Goal: Contribute content: Contribute content

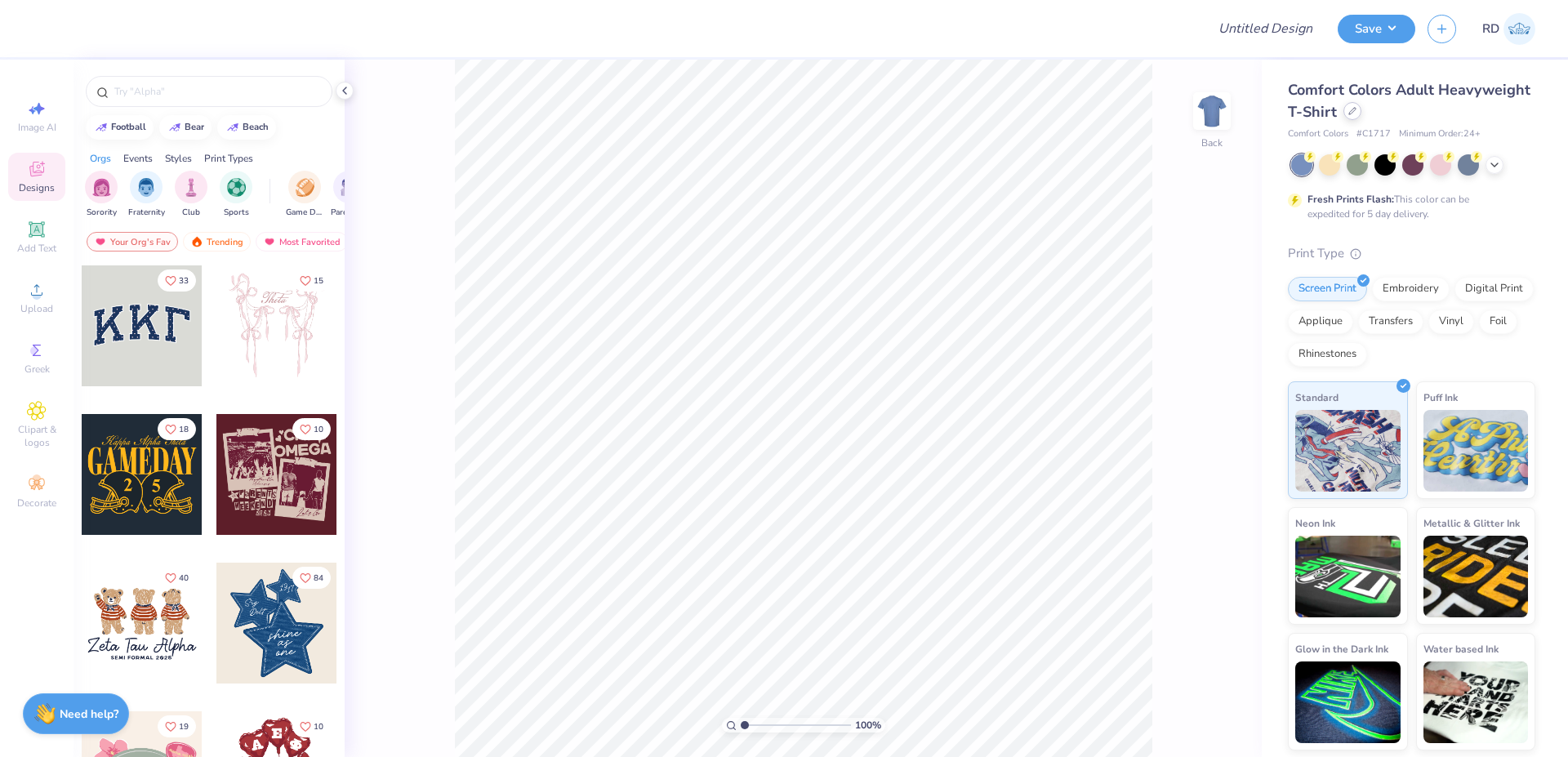
click at [936, 112] on div at bounding box center [1352, 111] width 18 height 18
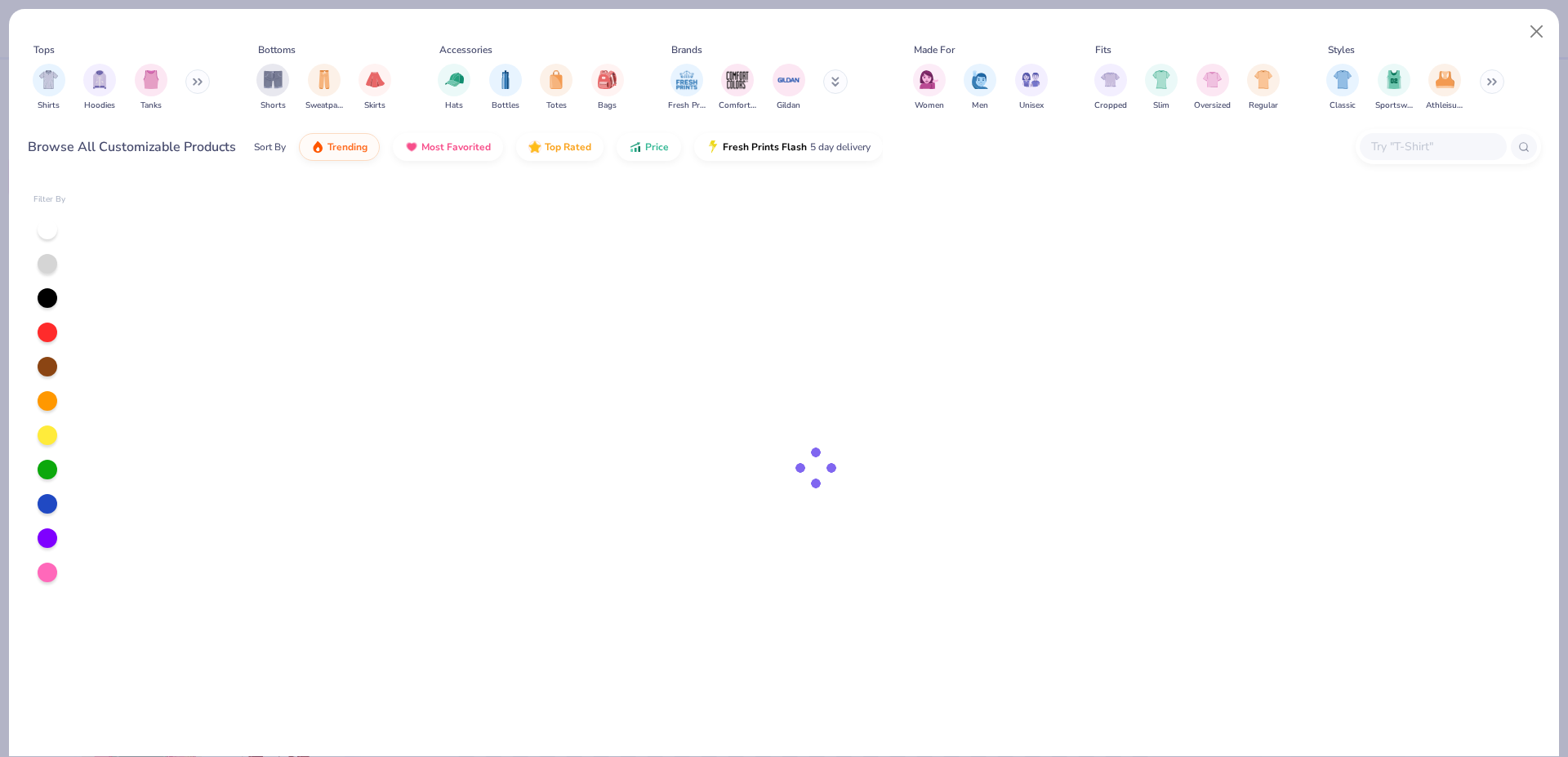
click at [936, 154] on input "text" at bounding box center [1432, 146] width 126 height 19
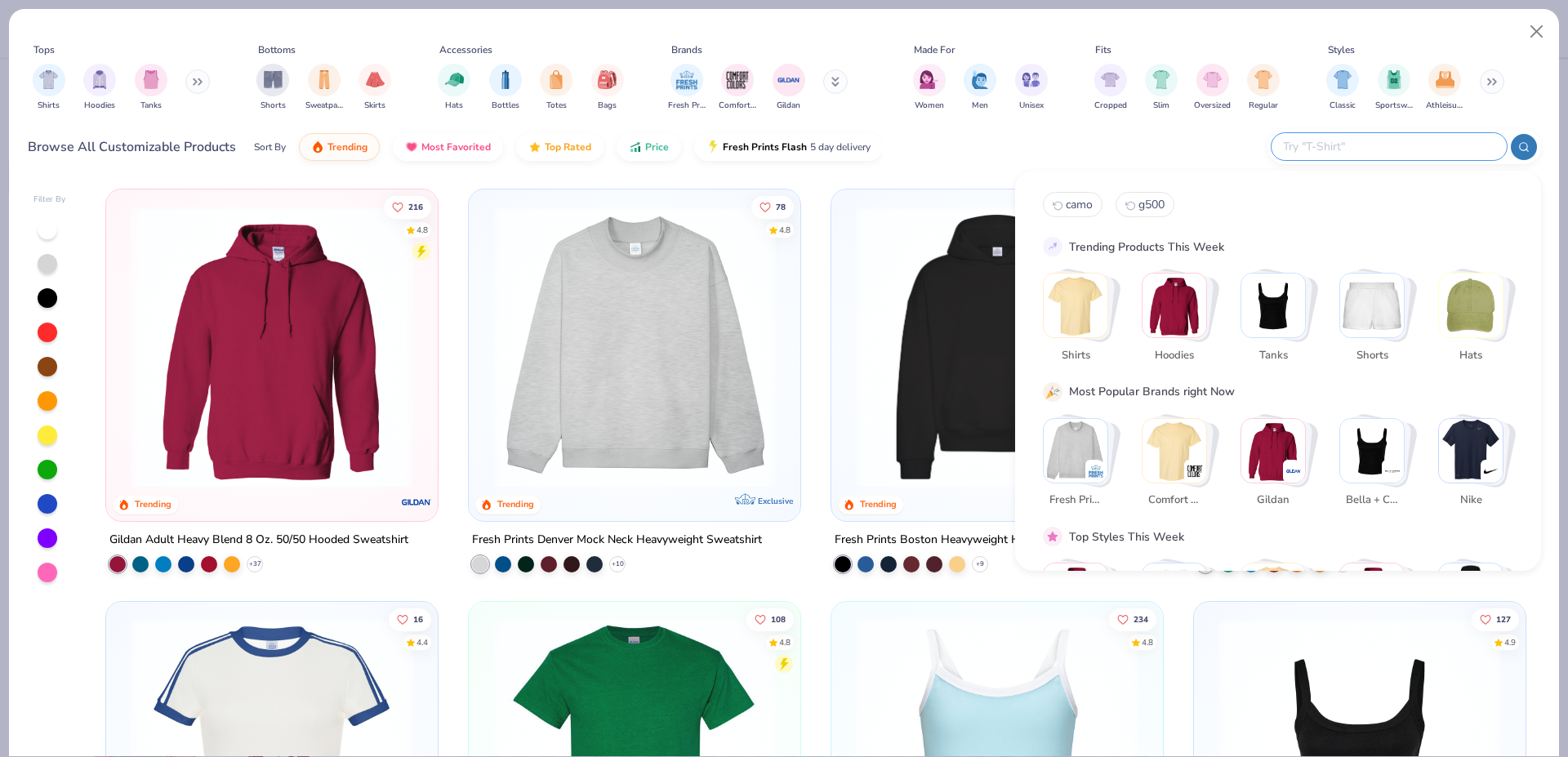
paste input "B8882"
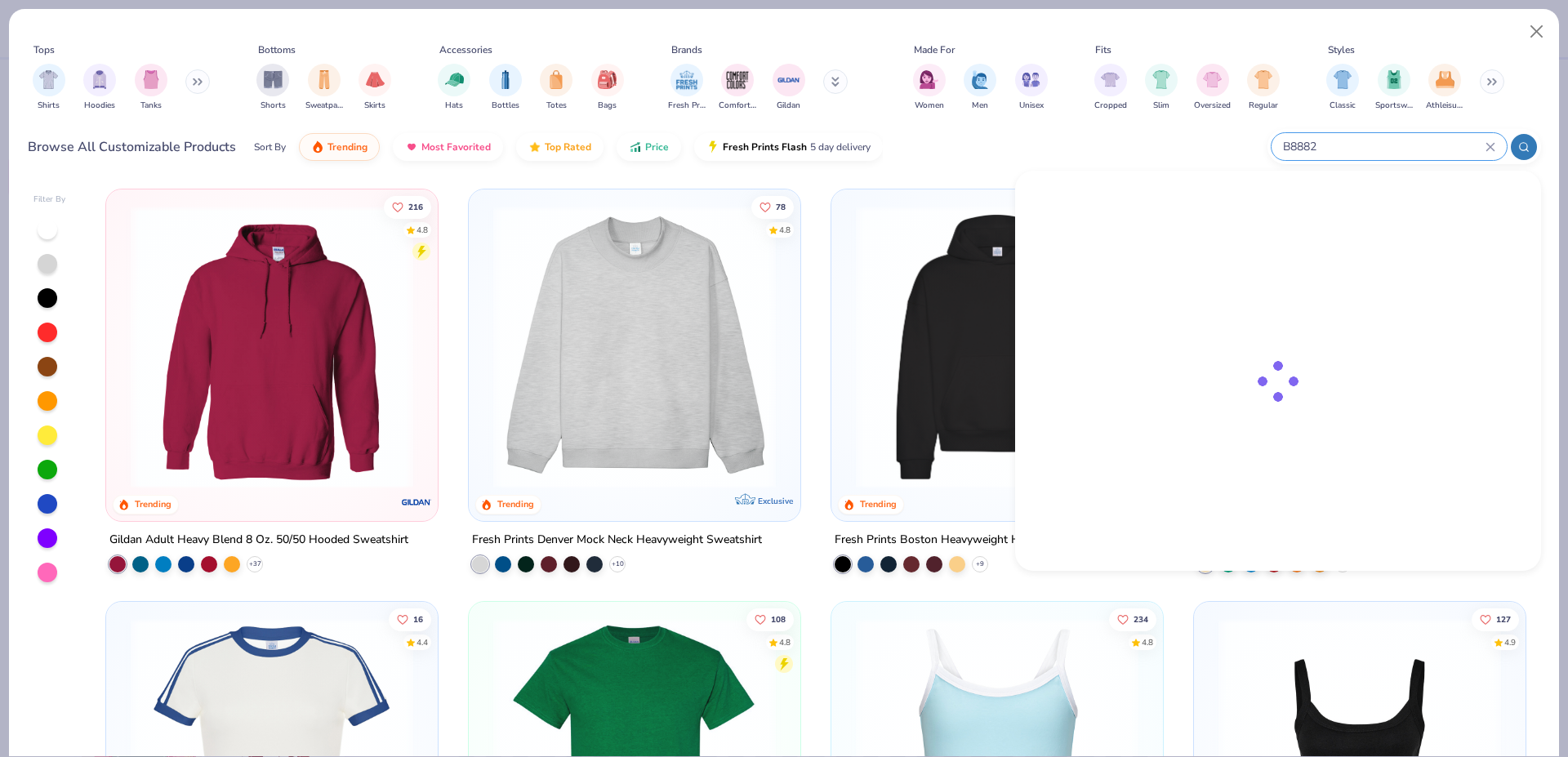
type input "B8882"
click at [936, 218] on div "Bella + Canvas [DEMOGRAPHIC_DATA]' Flowy Cropped T-Shirt Bella + Canvas" at bounding box center [1201, 233] width 137 height 66
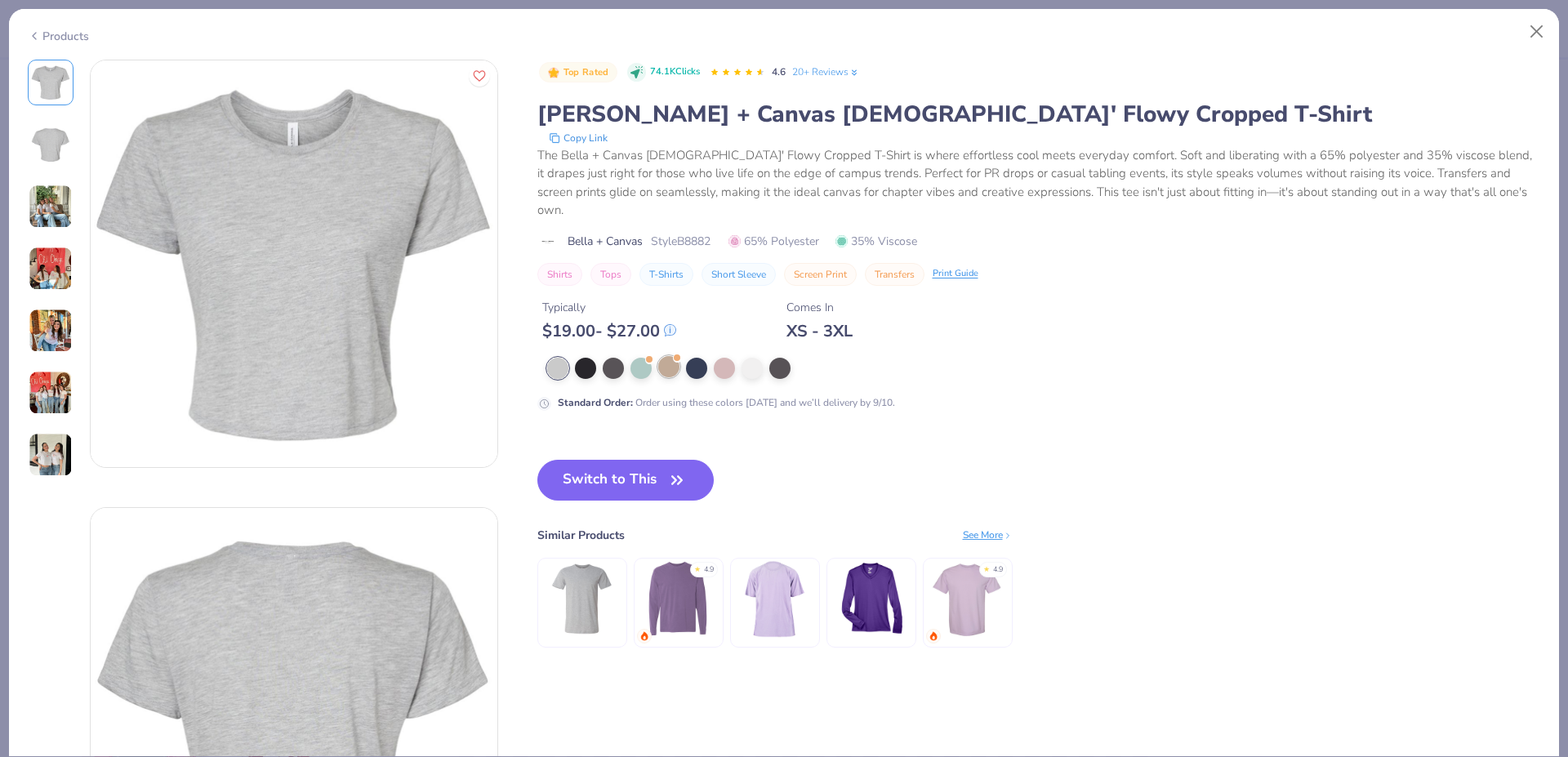
click at [665, 356] on div at bounding box center [669, 367] width 21 height 21
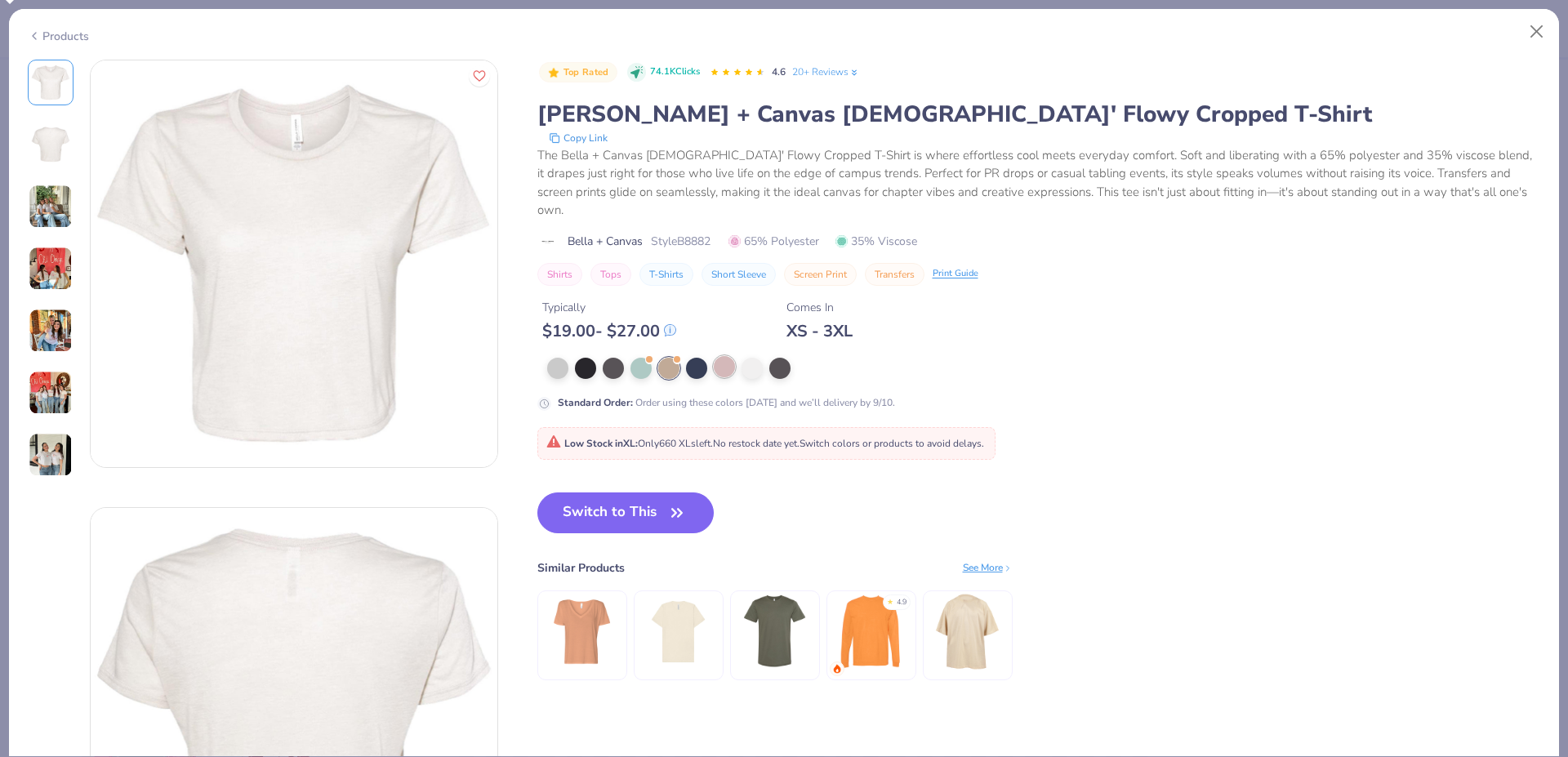
click at [717, 356] on div at bounding box center [725, 367] width 21 height 21
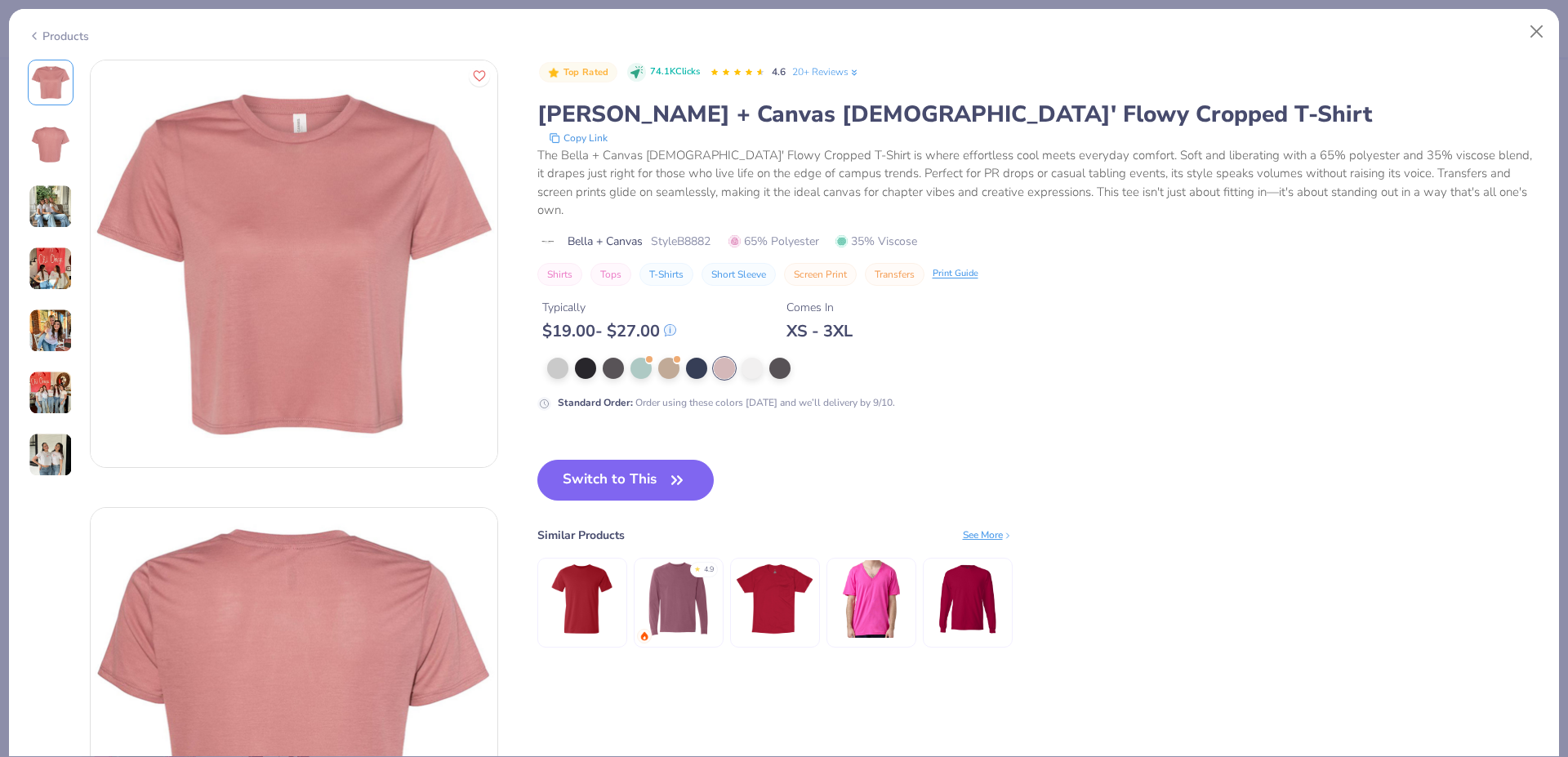
click at [604, 460] on button "Switch to This" at bounding box center [626, 480] width 177 height 41
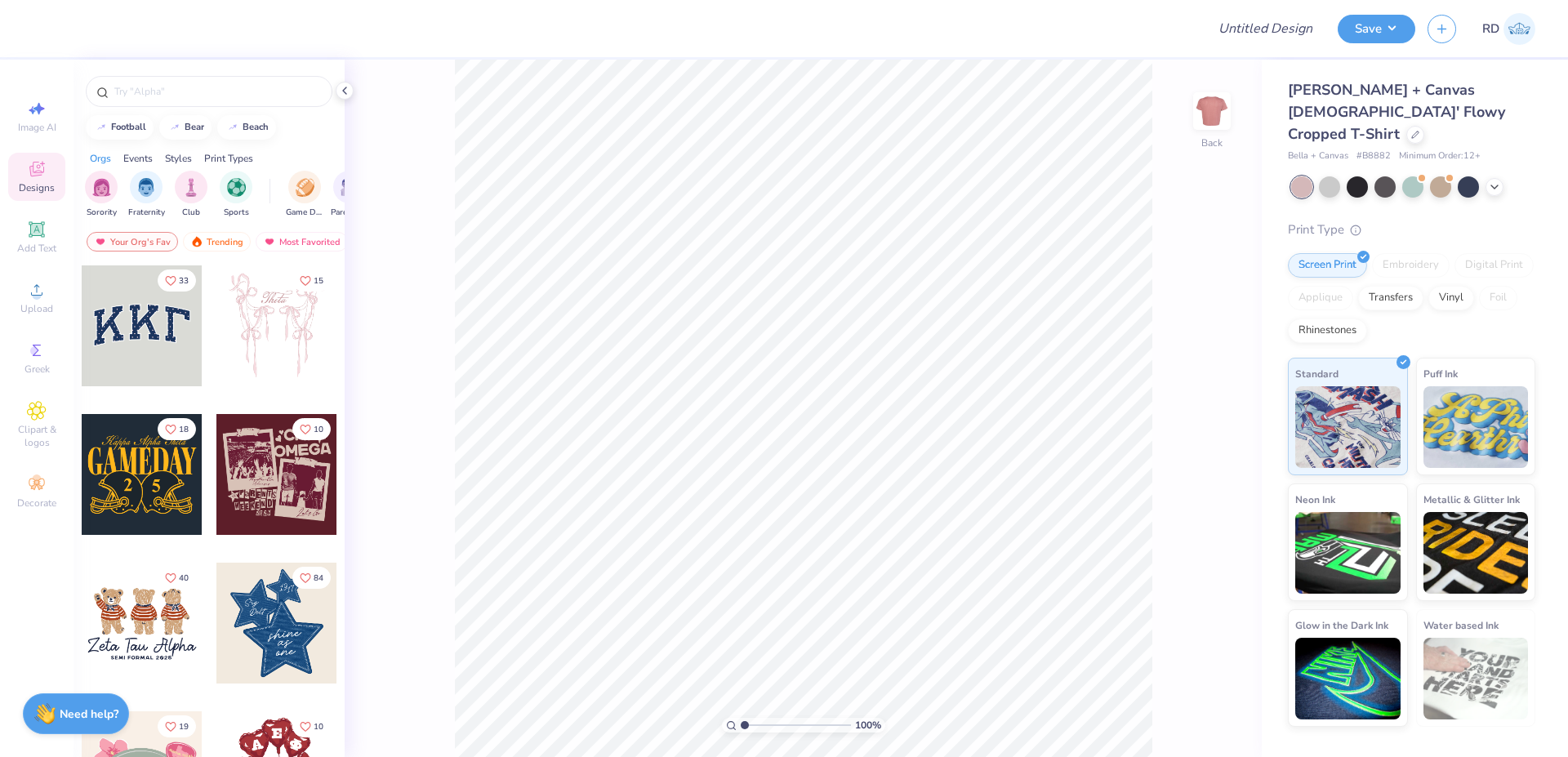
drag, startPoint x: 34, startPoint y: 235, endPoint x: 357, endPoint y: 3, distance: 397.7
click at [33, 235] on icon at bounding box center [35, 228] width 15 height 15
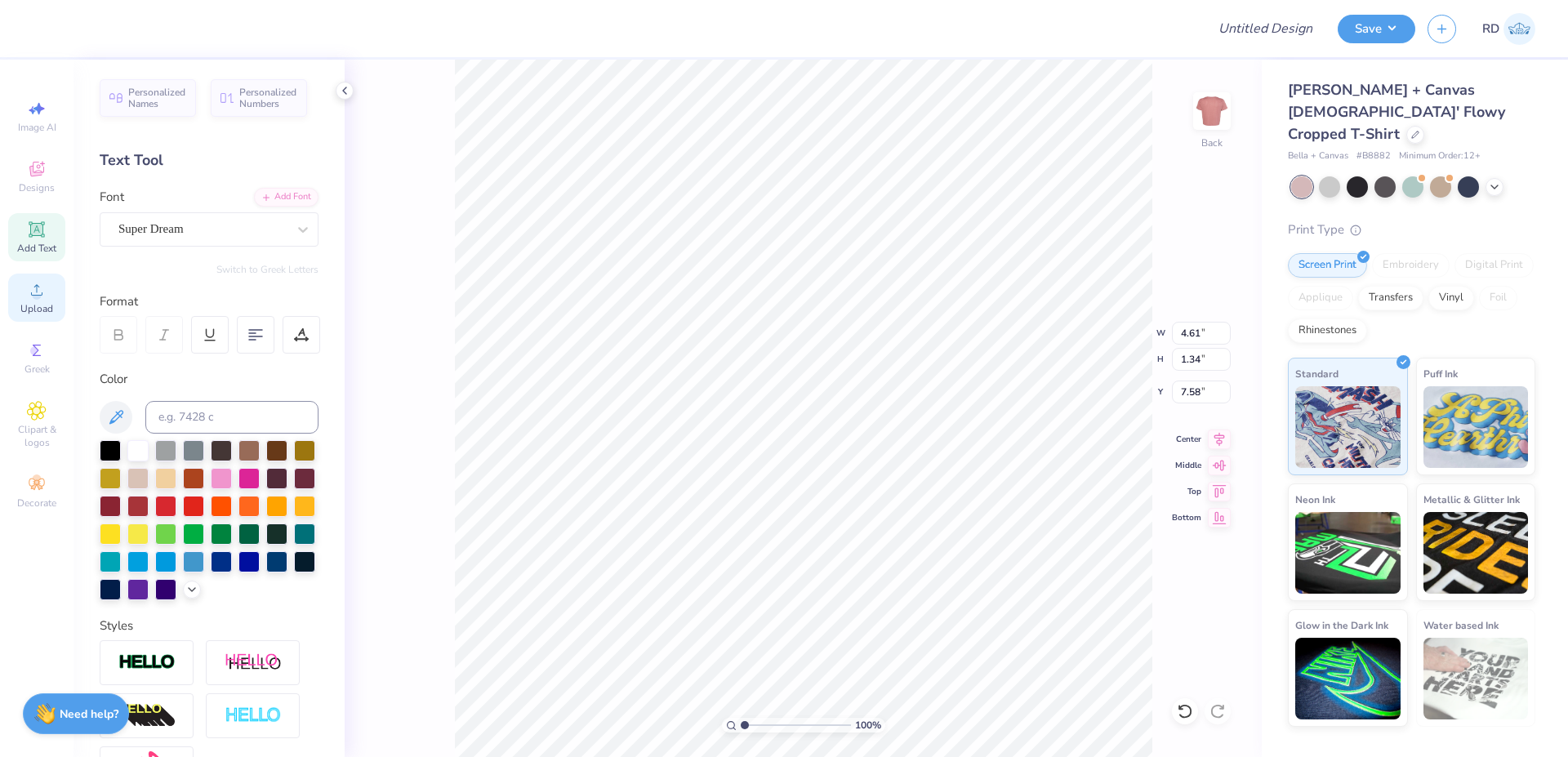
click at [37, 302] on div "Upload" at bounding box center [36, 297] width 57 height 48
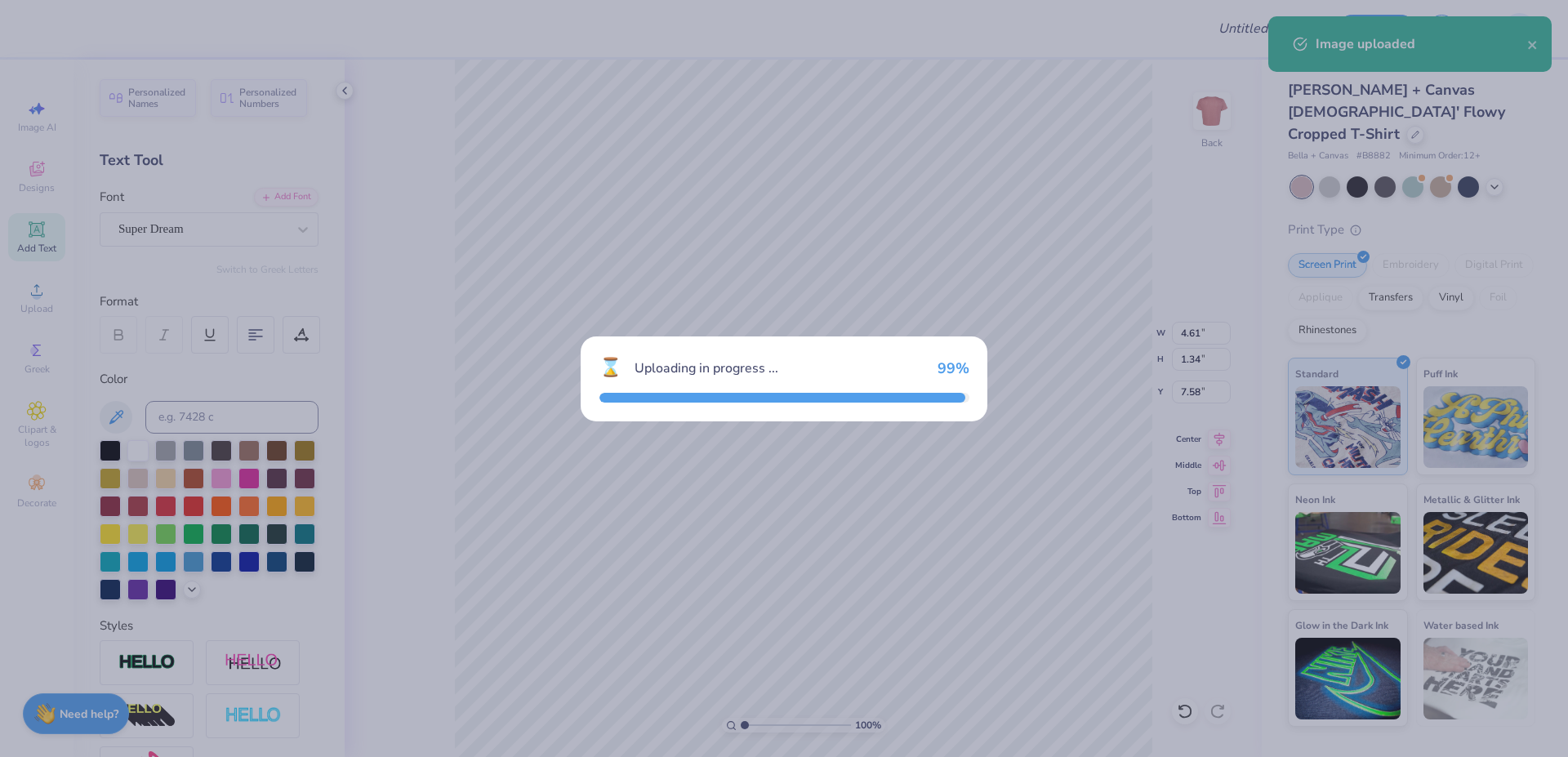
type input "12.67"
type input "10.57"
type input "2.96"
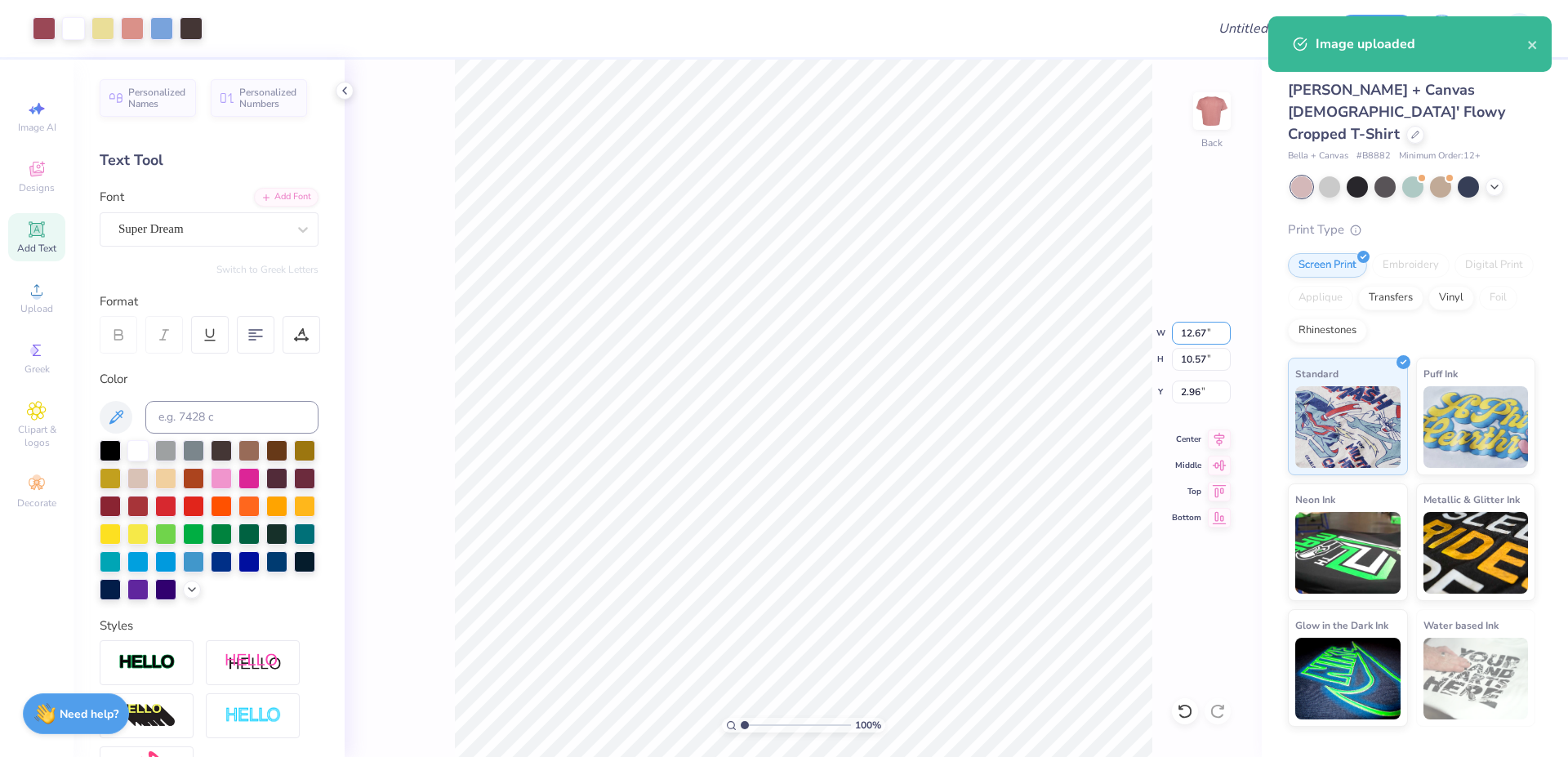
click at [936, 331] on input "12.67" at bounding box center [1201, 334] width 59 height 23
type input "9.00"
type input "7.51"
type input "4.49"
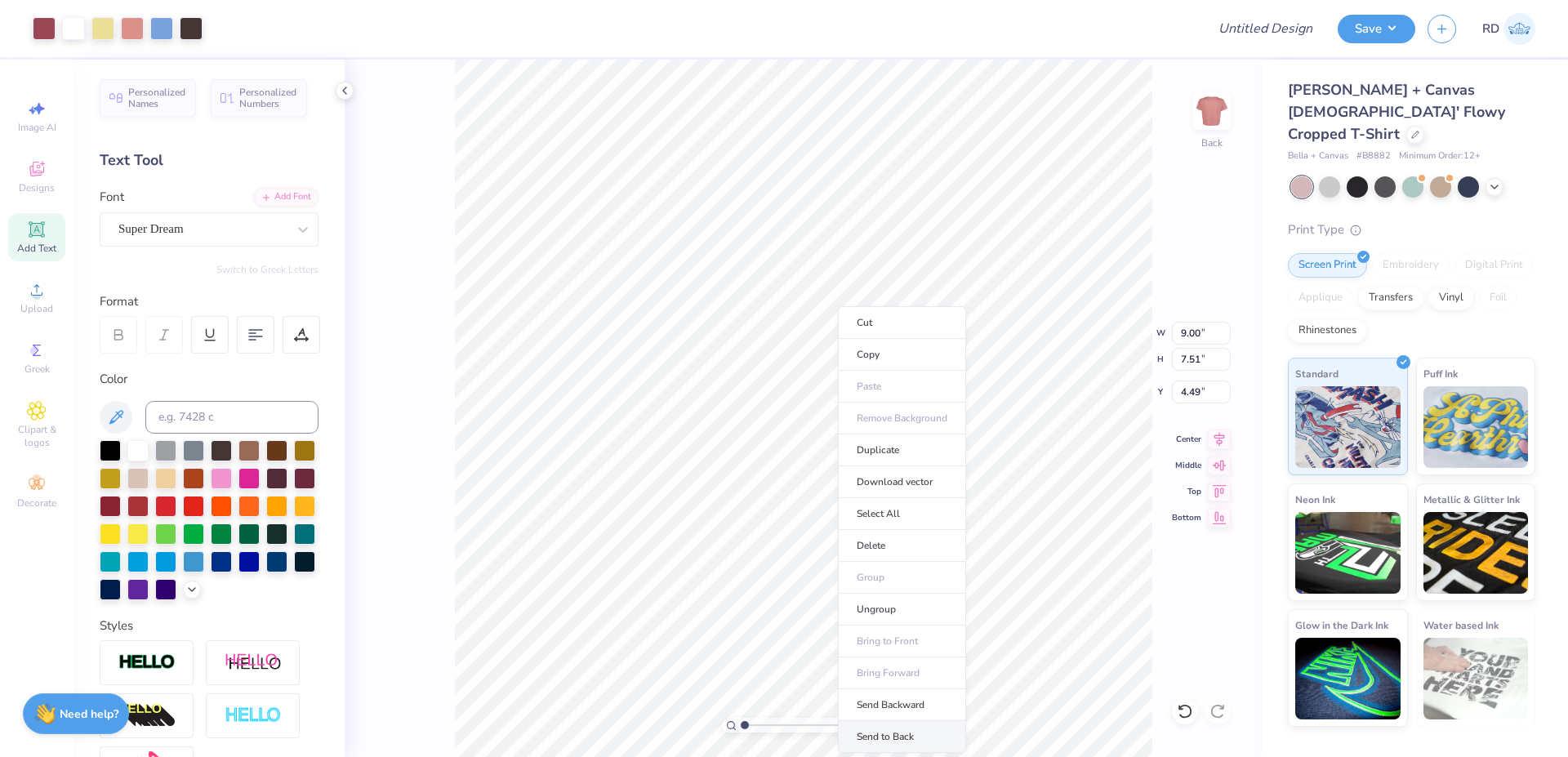
click at [896, 695] on li "Send to Back" at bounding box center [902, 737] width 129 height 32
type input "2.33"
type textarea "DELTA GAMMA"
click at [278, 195] on div "Add Font" at bounding box center [286, 195] width 65 height 19
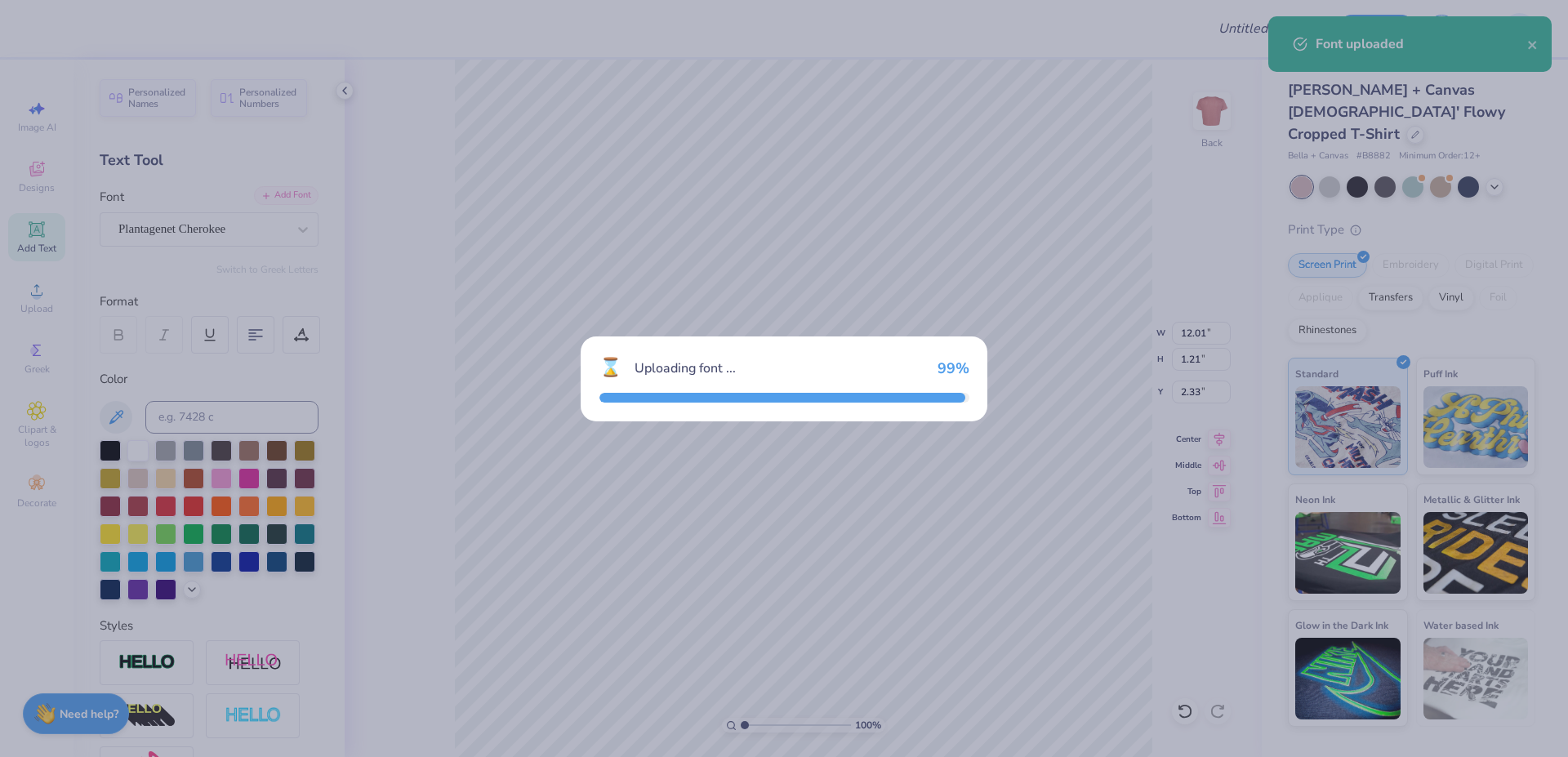
type input "12.62"
type input "1.21"
type input "2.40"
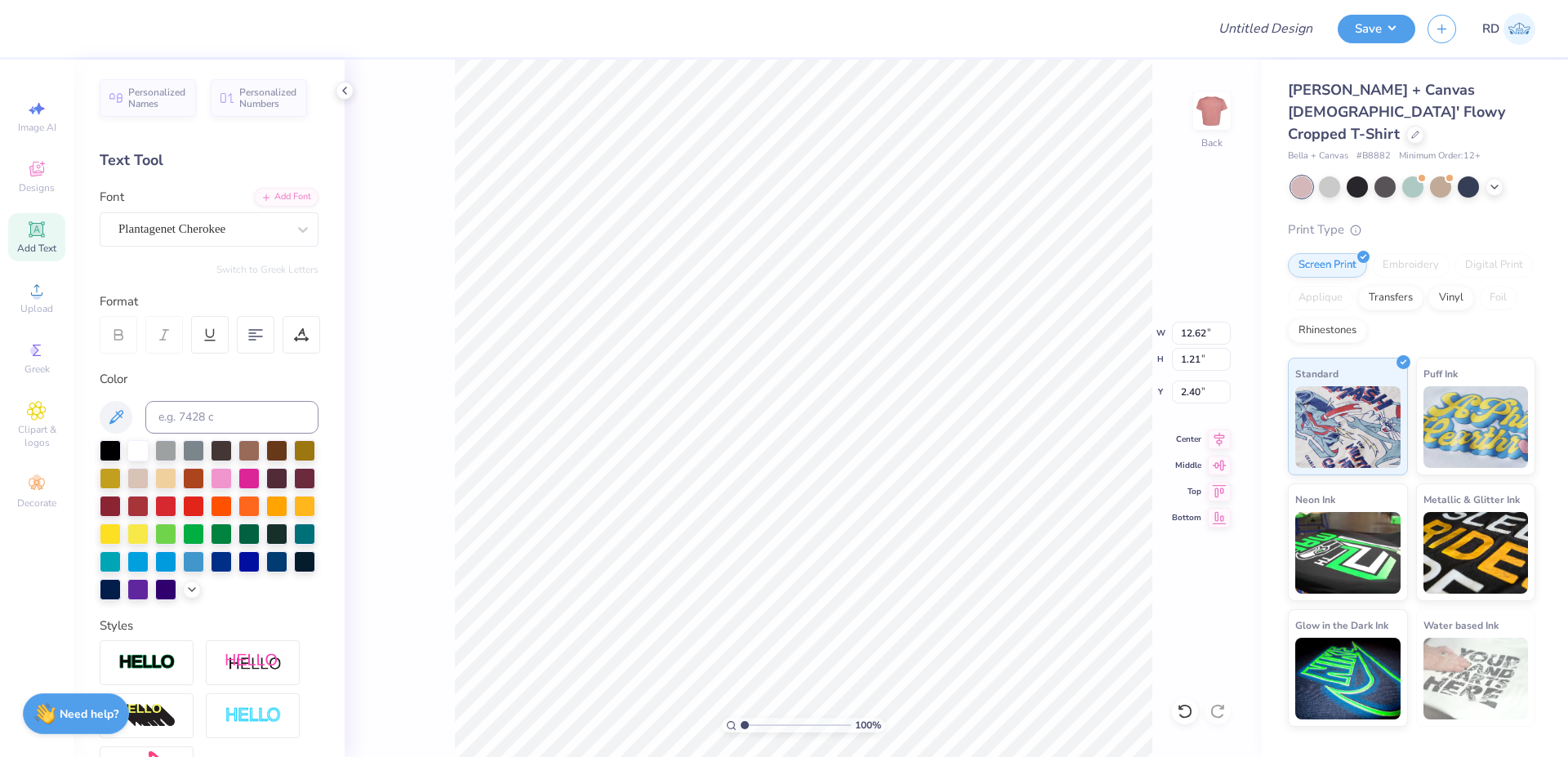
type input "9.00"
type input "7.51"
type input "4.49"
click at [239, 420] on input at bounding box center [231, 417] width 173 height 33
type input "696"
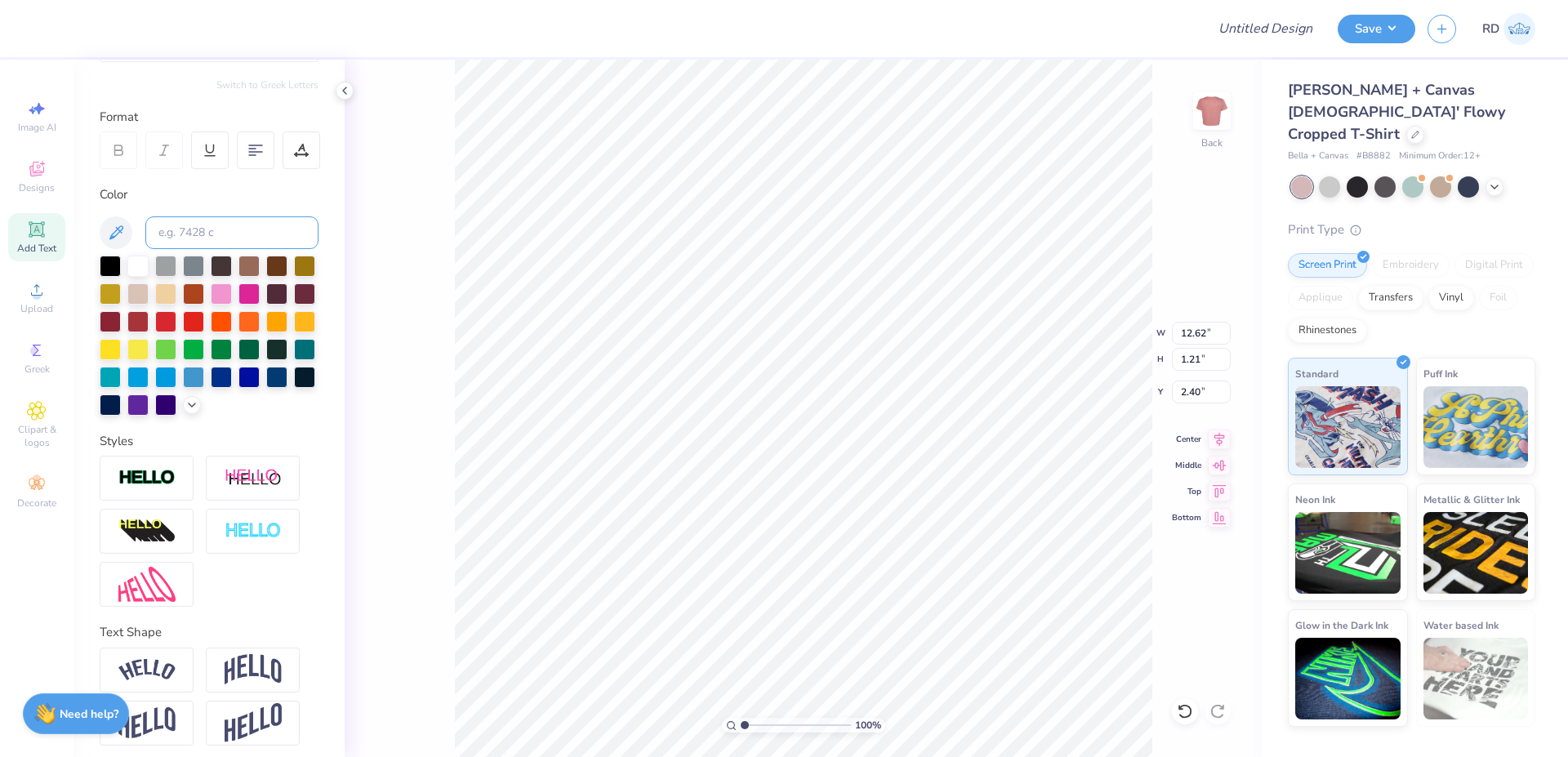
scroll to position [223, 0]
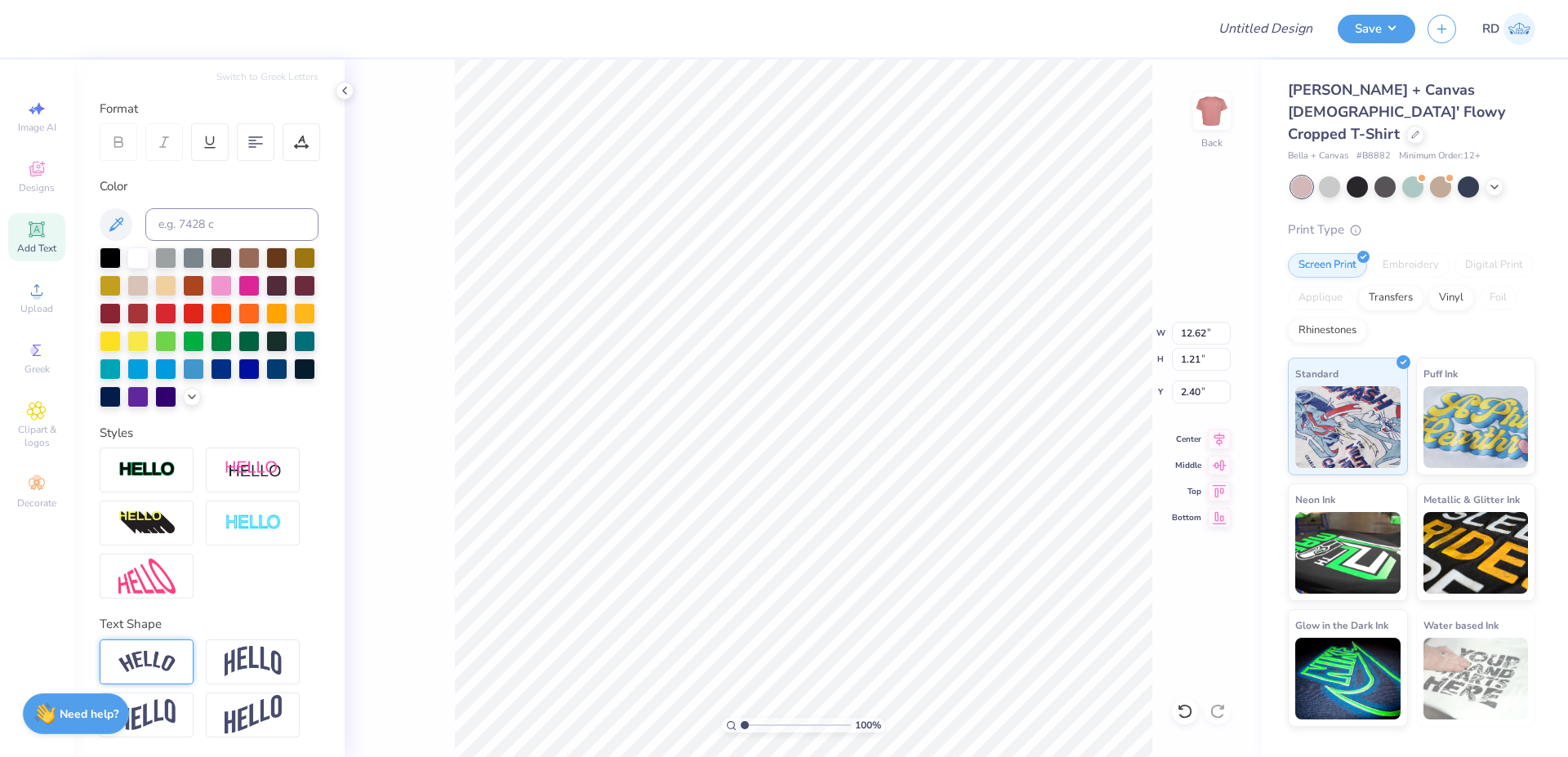
click at [161, 653] on img at bounding box center [146, 662] width 57 height 22
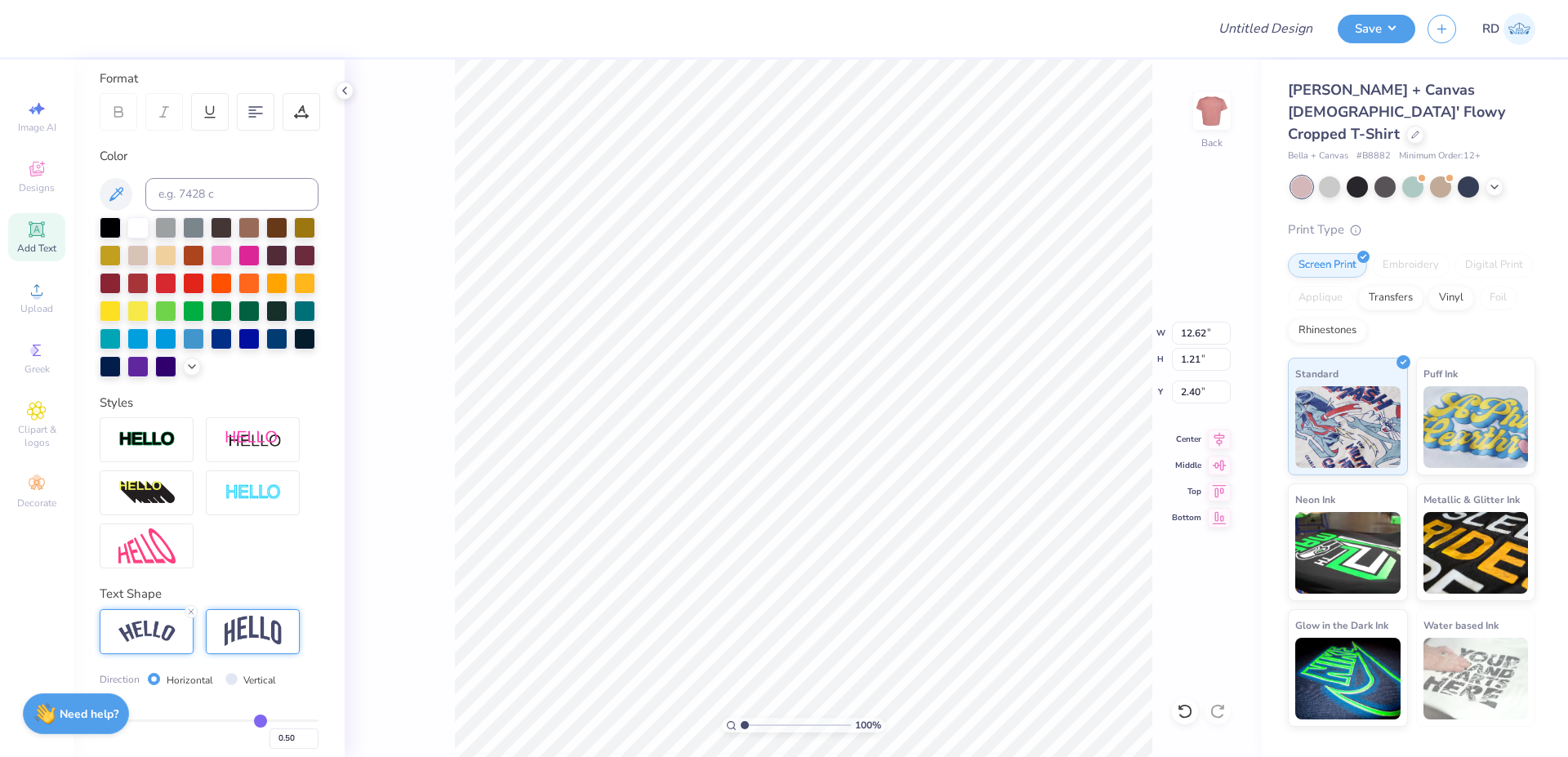
type input "12.66"
type input "2.79"
type input "1.61"
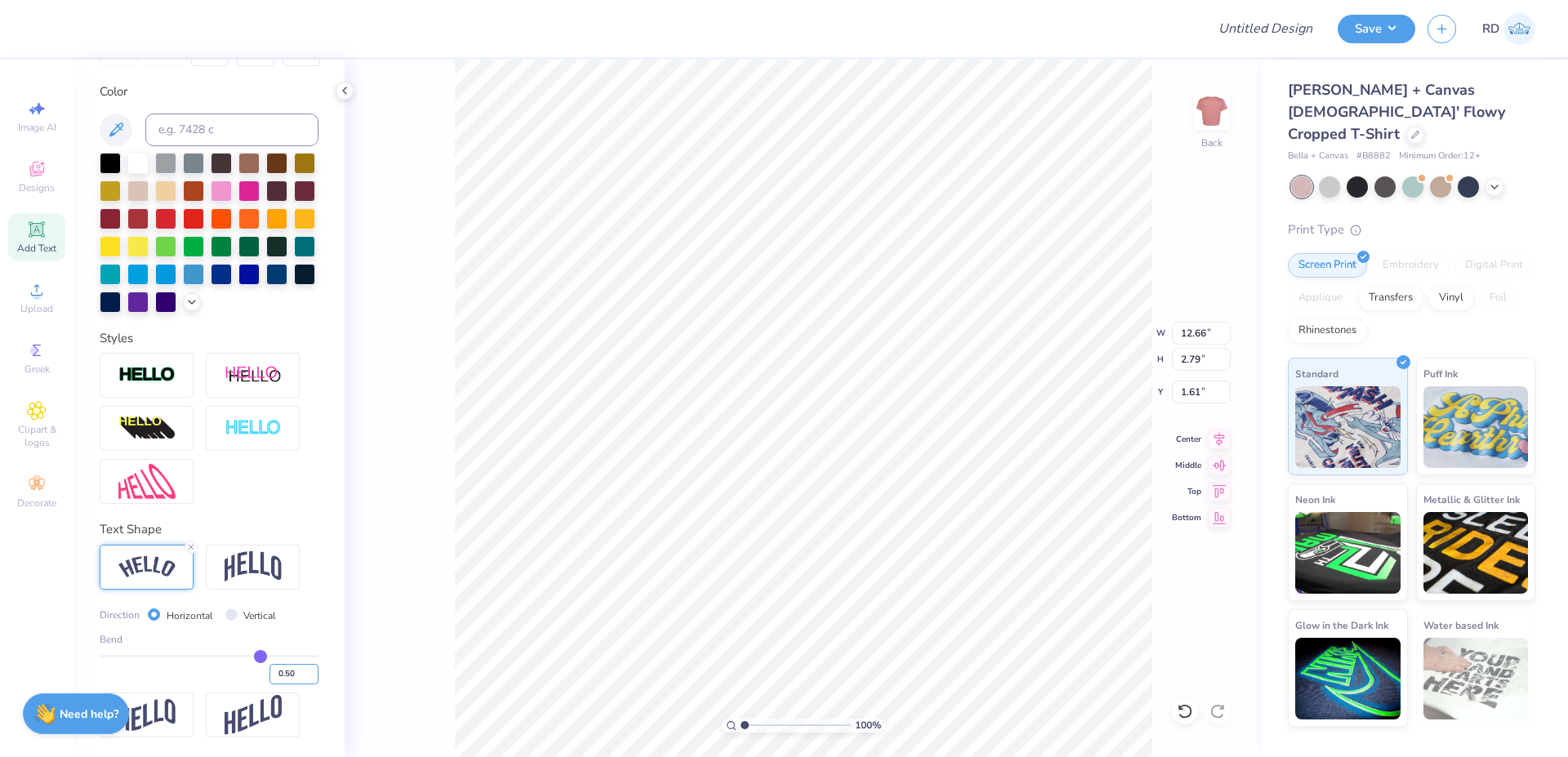
click at [281, 682] on input "0.50" at bounding box center [294, 674] width 49 height 20
type input ".35"
type input "0.35"
type input "12.22"
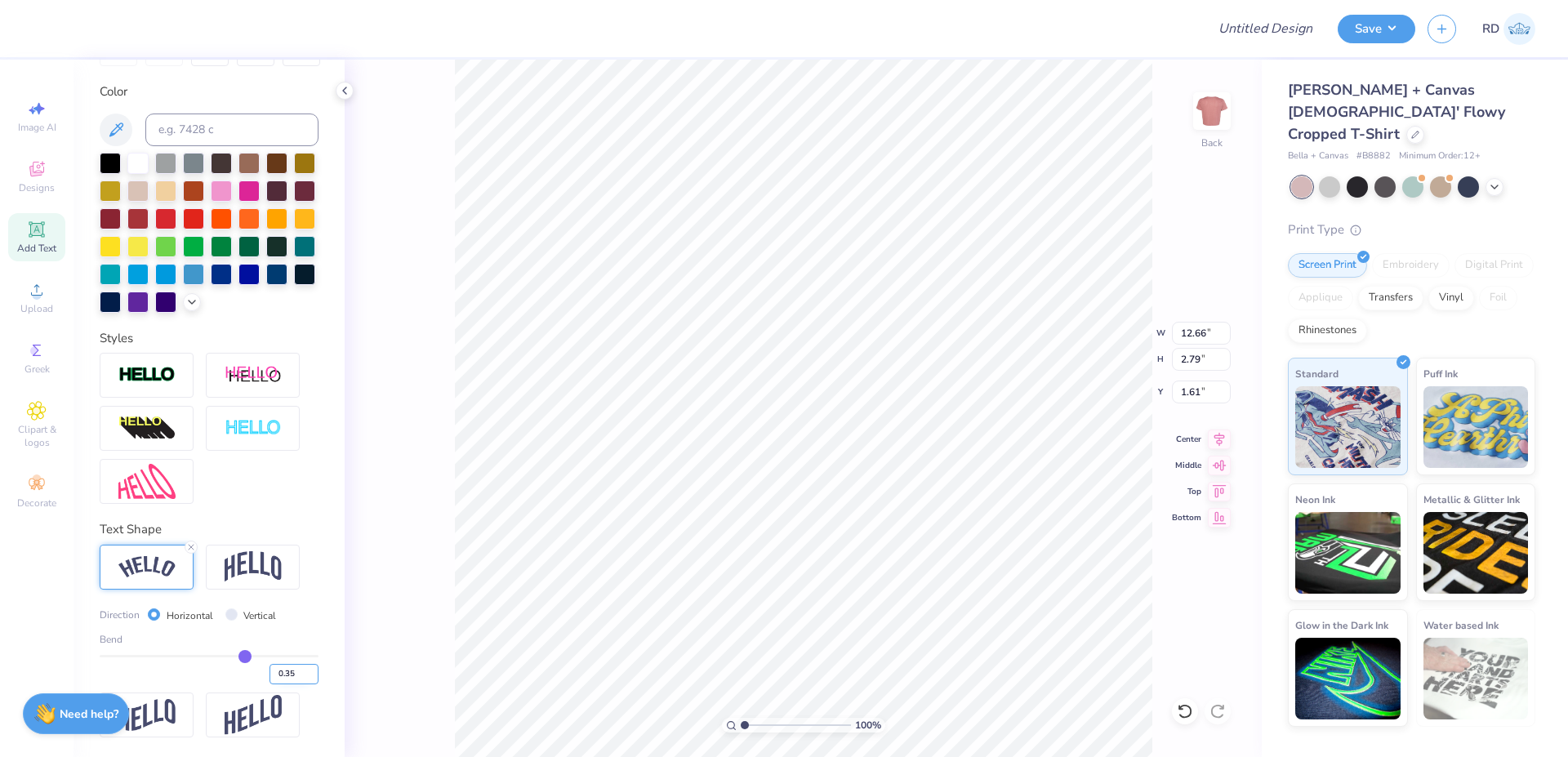
type input "1.95"
type input "2.03"
click at [120, 481] on img at bounding box center [146, 482] width 57 height 35
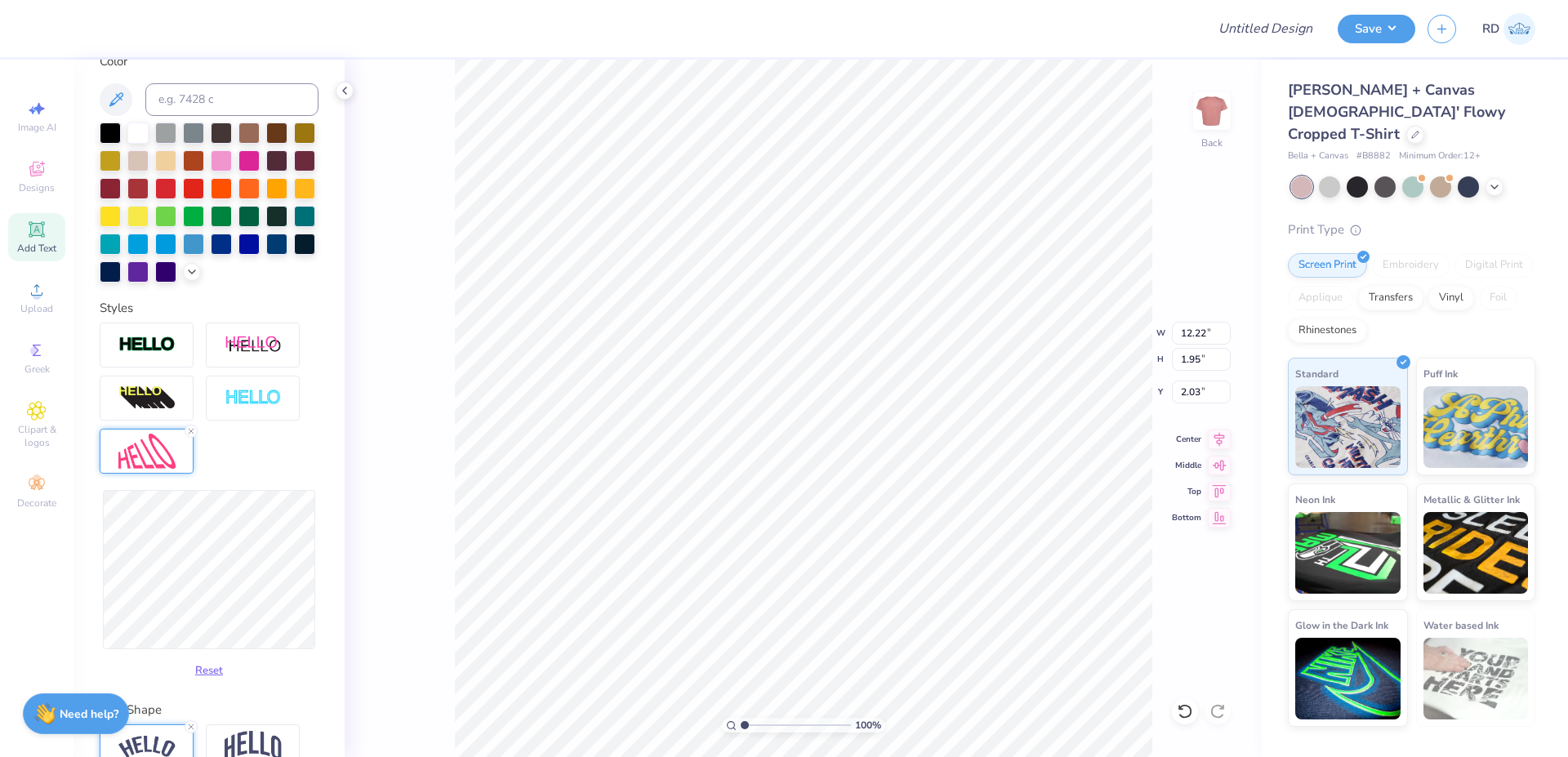
type input "12.03"
type input "1.82"
type input "2.09"
type input "12.00"
type input "1.73"
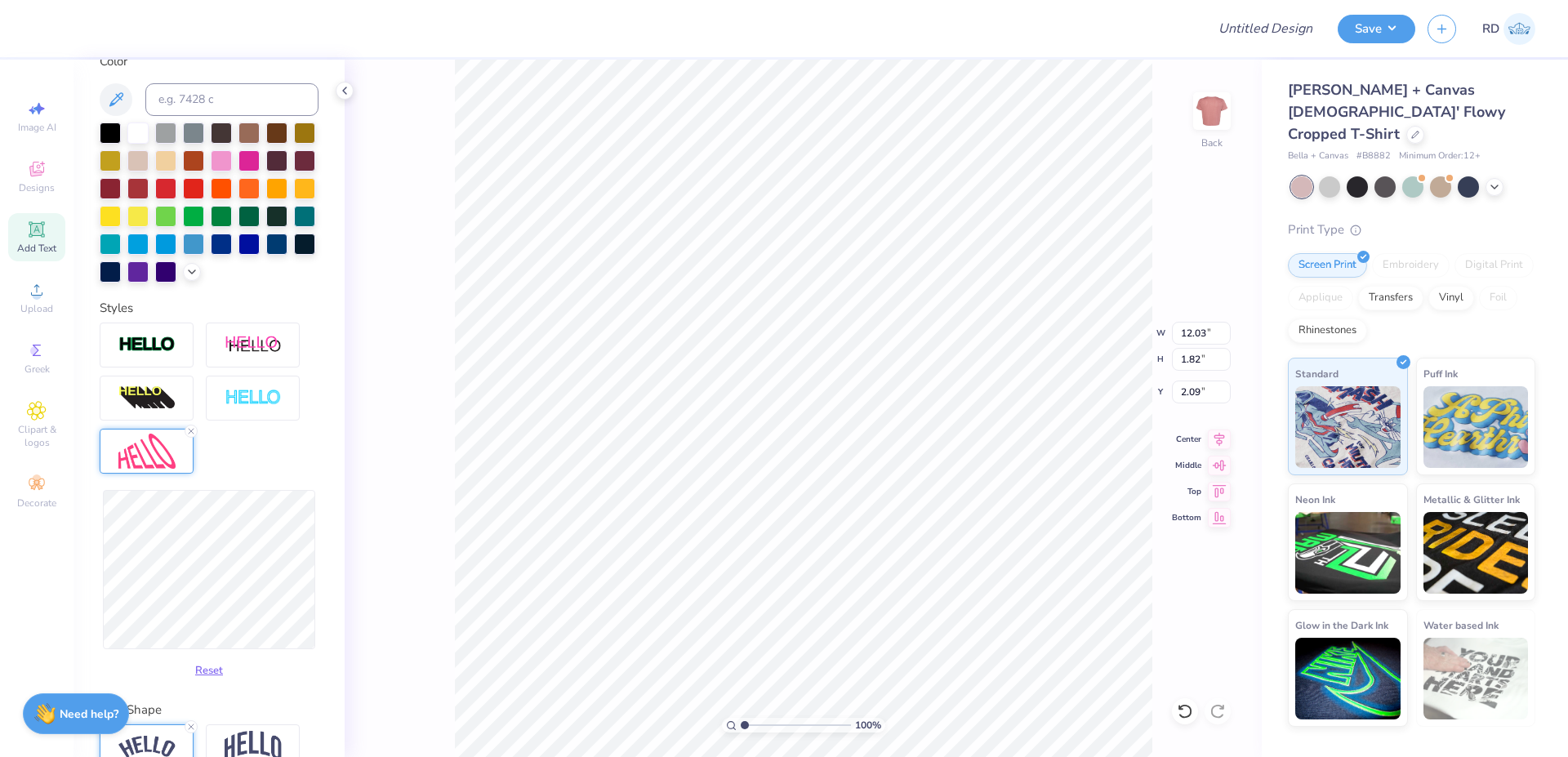
type input "2.14"
click at [190, 437] on icon at bounding box center [191, 431] width 10 height 10
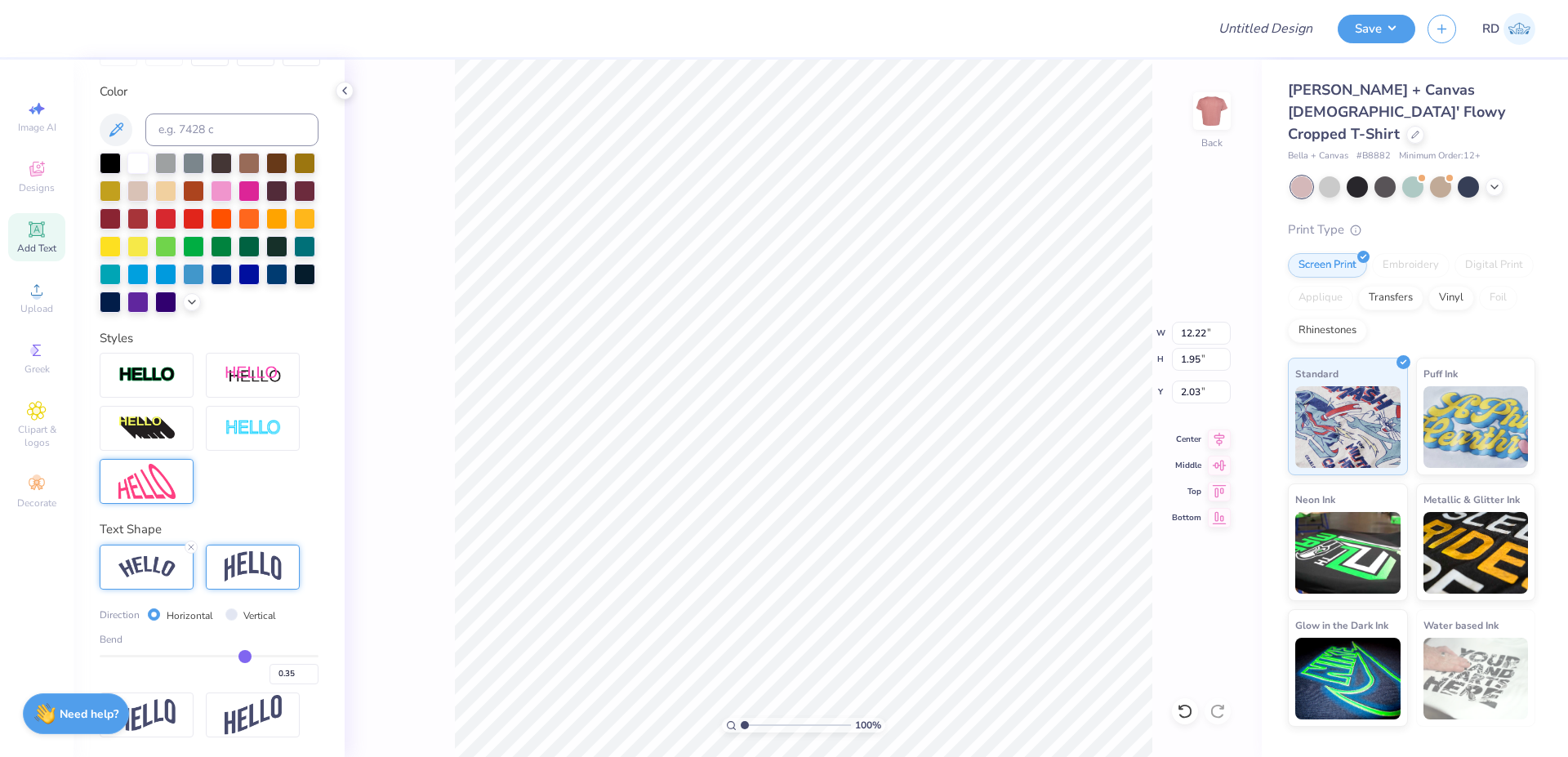
click at [262, 561] on img at bounding box center [253, 566] width 57 height 31
type input "11.62"
type input "2.73"
type input "1.64"
click at [270, 674] on input "0.35" at bounding box center [294, 674] width 49 height 20
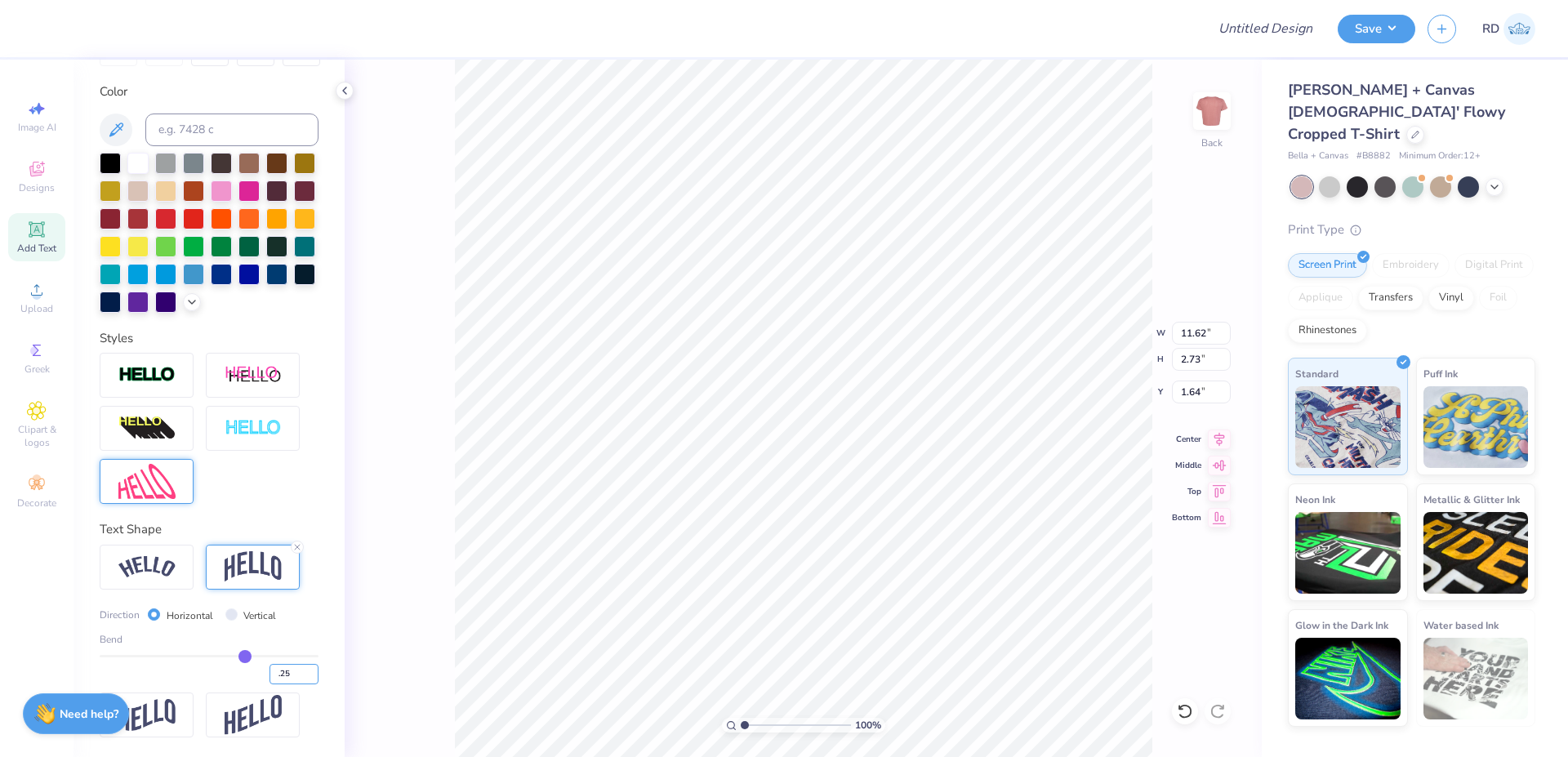
type input ".25"
type input "0.25"
type input "2.25"
type input "1.88"
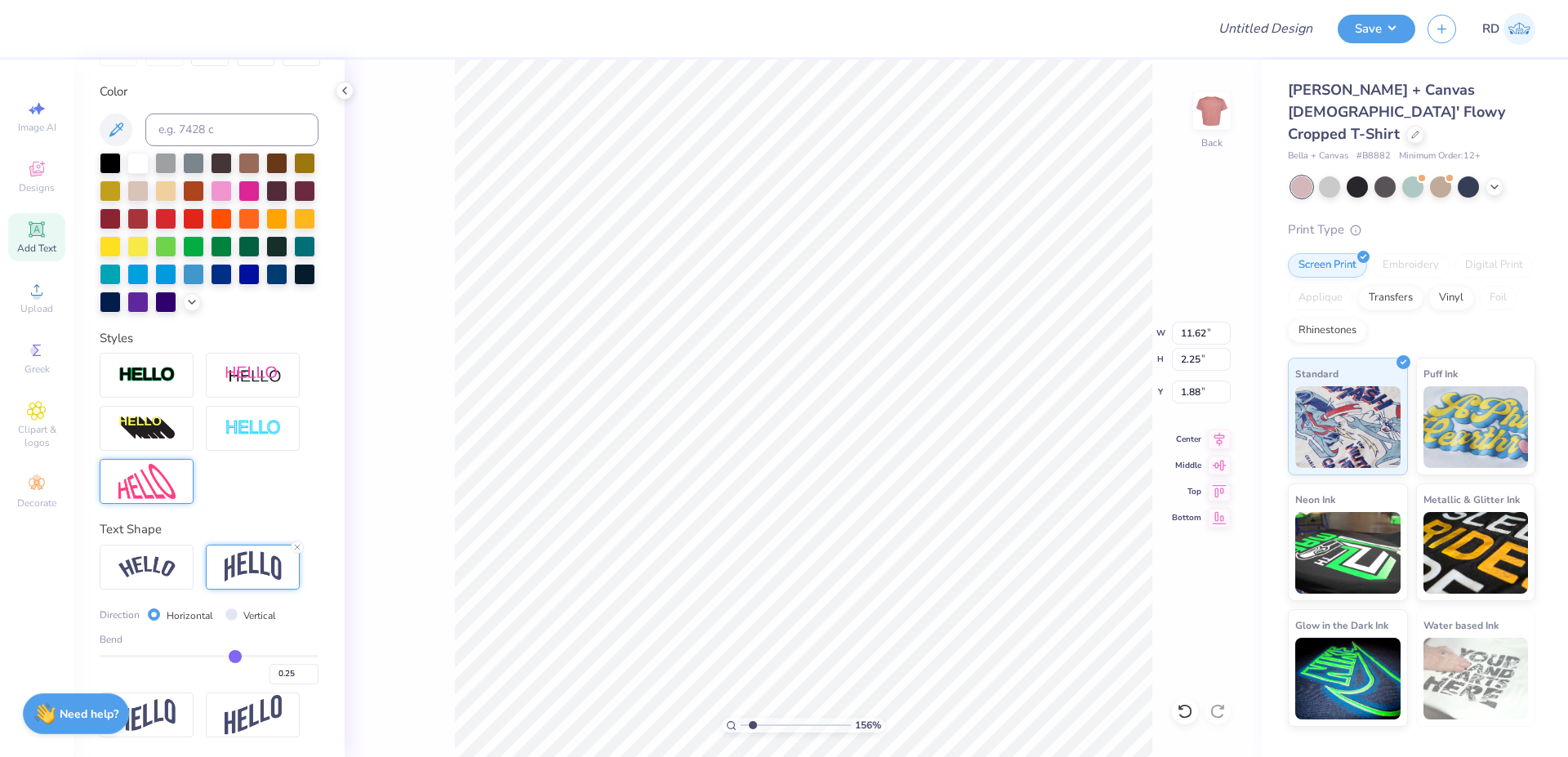
drag, startPoint x: 773, startPoint y: 724, endPoint x: 753, endPoint y: 722, distance: 20.1
click at [753, 695] on input "range" at bounding box center [796, 725] width 110 height 15
type input "1.78"
type input "2.57"
click at [936, 332] on input "11.62" at bounding box center [1201, 334] width 59 height 23
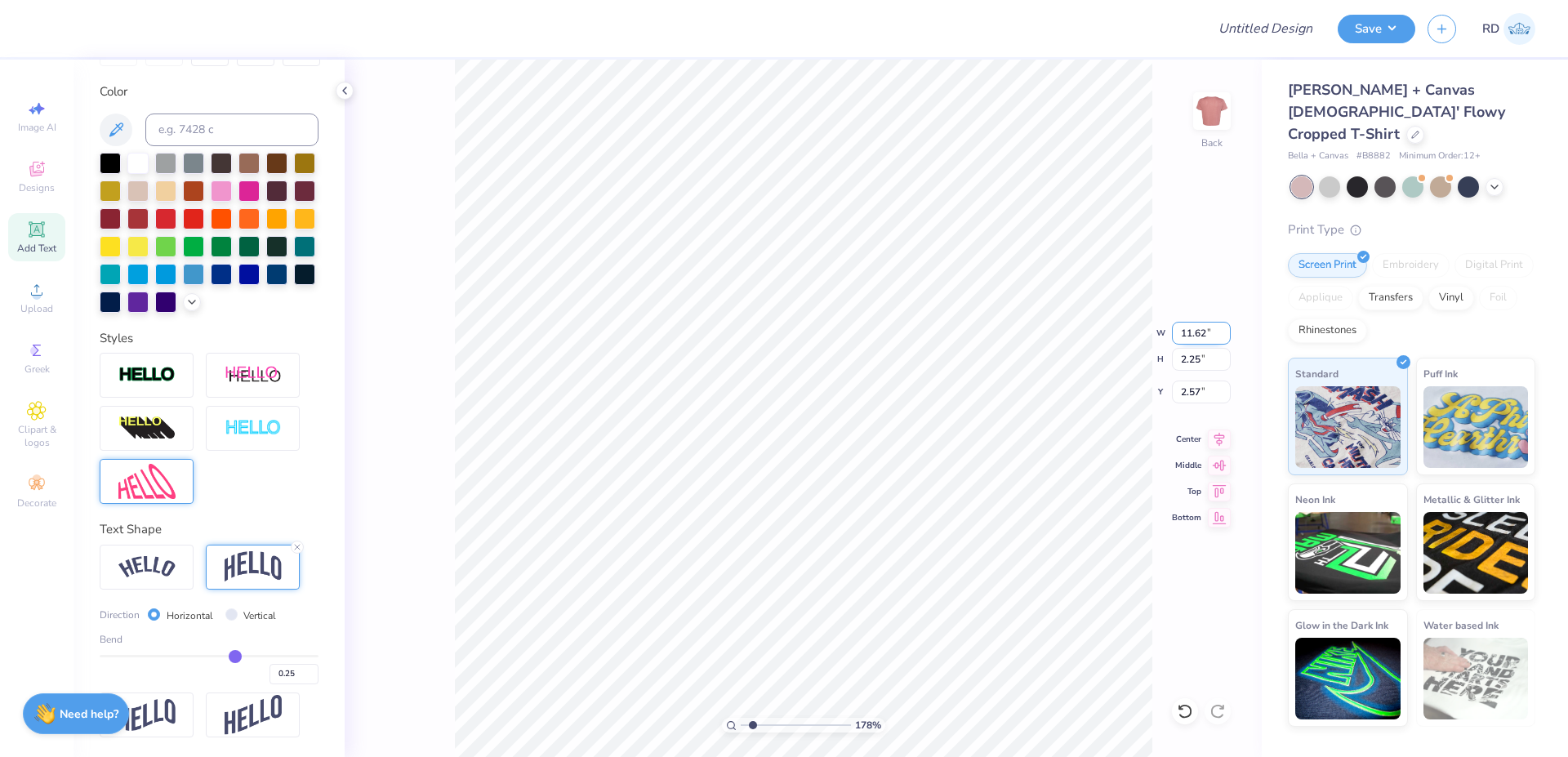
paste input "7.248"
type input "7.25"
type input "1.40"
type input "3.19"
click at [936, 431] on icon at bounding box center [1219, 437] width 23 height 20
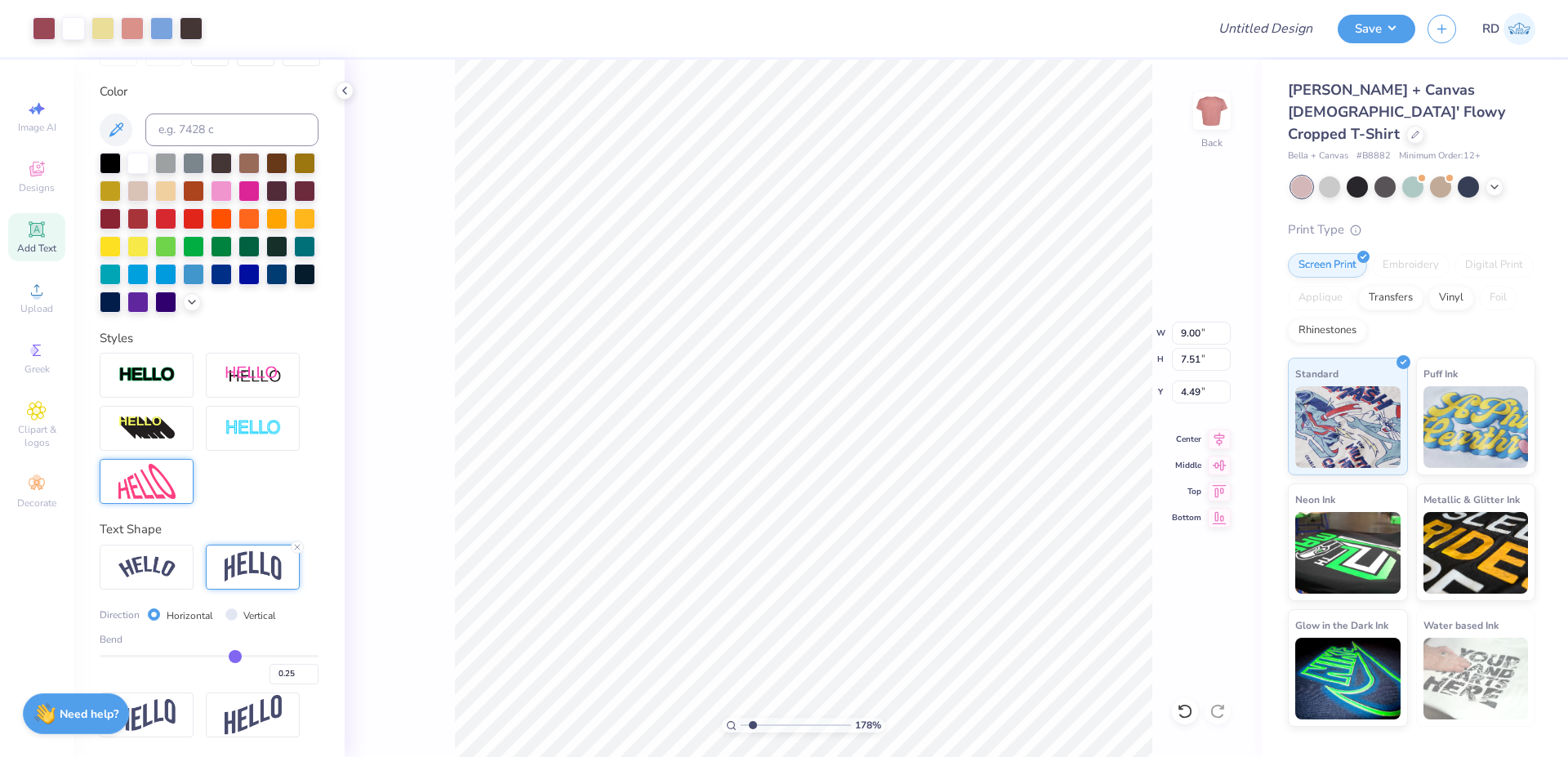
type input "9.00"
type input "7.51"
type input "4.49"
click at [936, 429] on div "178 % Back W 9.00 9.00 " H 7.51 7.51 " Y 4.49 4.49 " Center Middle Top Bottom" at bounding box center [803, 408] width 917 height 698
click at [936, 441] on icon at bounding box center [1219, 437] width 23 height 20
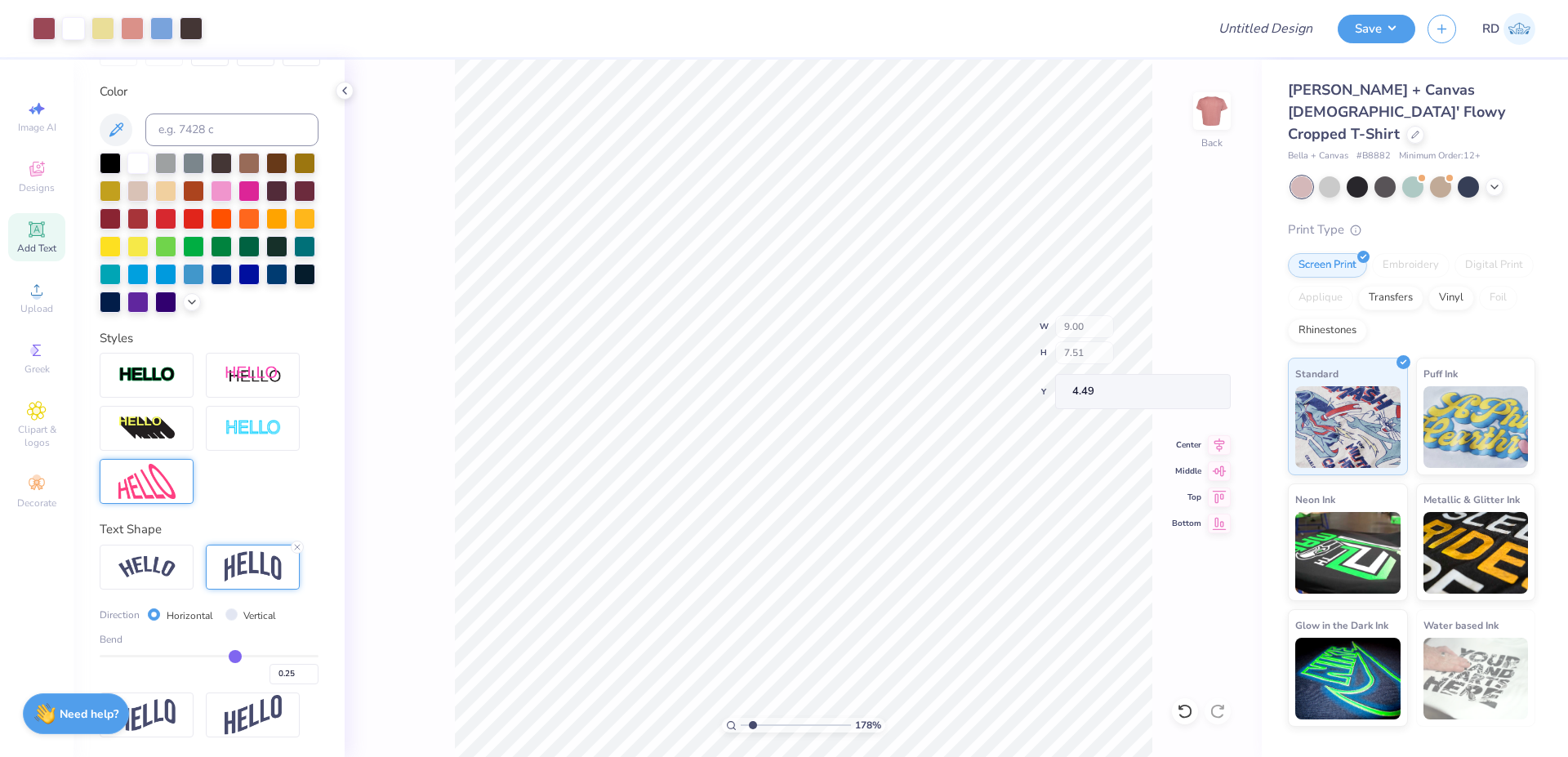
click at [936, 436] on div "178 % Back W 9.00 H 7.51 Y 4.49 Center Middle Top Bottom" at bounding box center [803, 408] width 917 height 698
click at [936, 432] on icon at bounding box center [1219, 437] width 23 height 20
click at [844, 424] on li "Duplicate" at bounding box center [832, 426] width 129 height 32
type input "4.31"
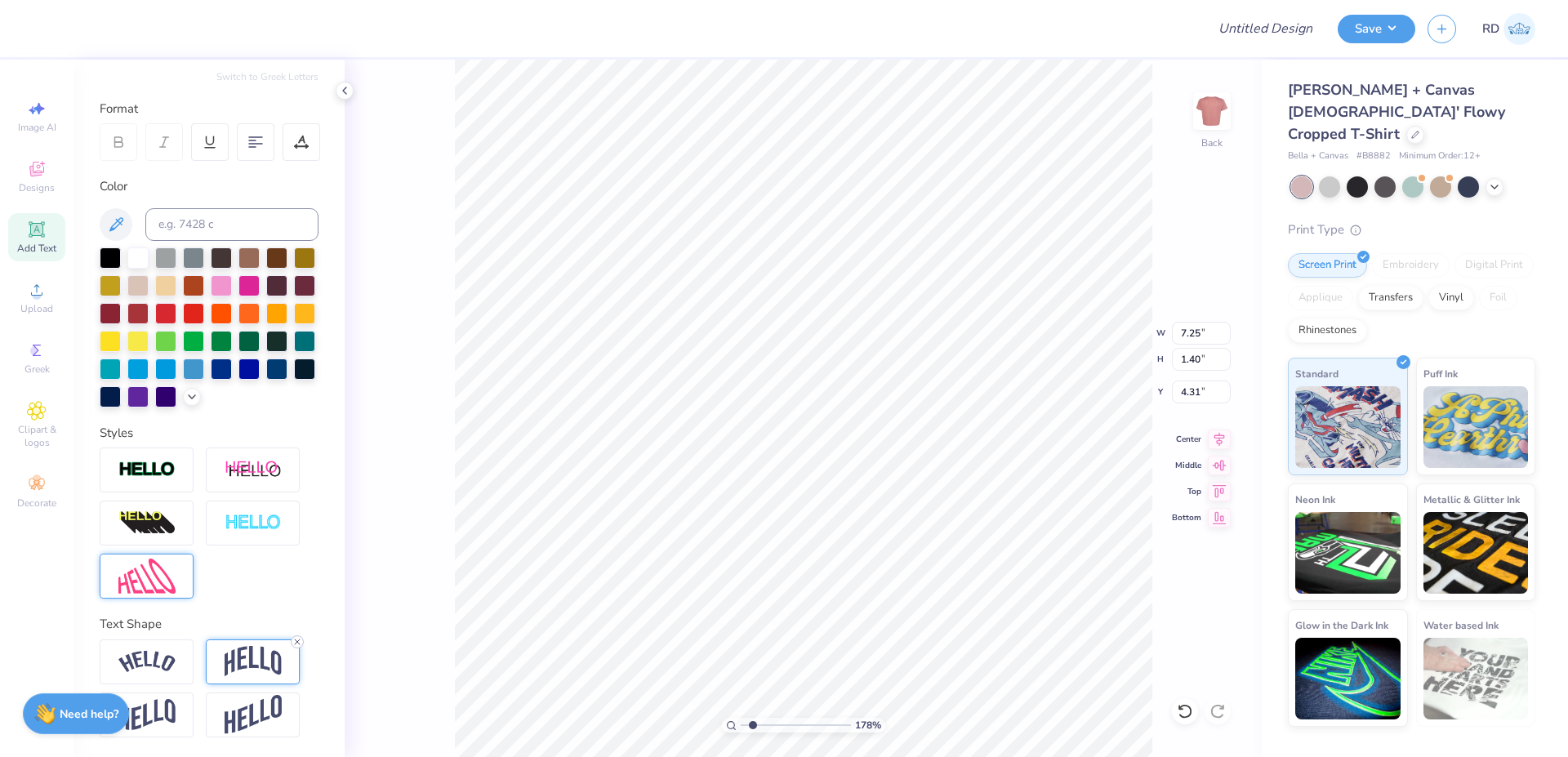
click at [296, 638] on icon at bounding box center [297, 642] width 10 height 10
type input "0.69"
type input "1.62"
type textarea "BID DAY '25"
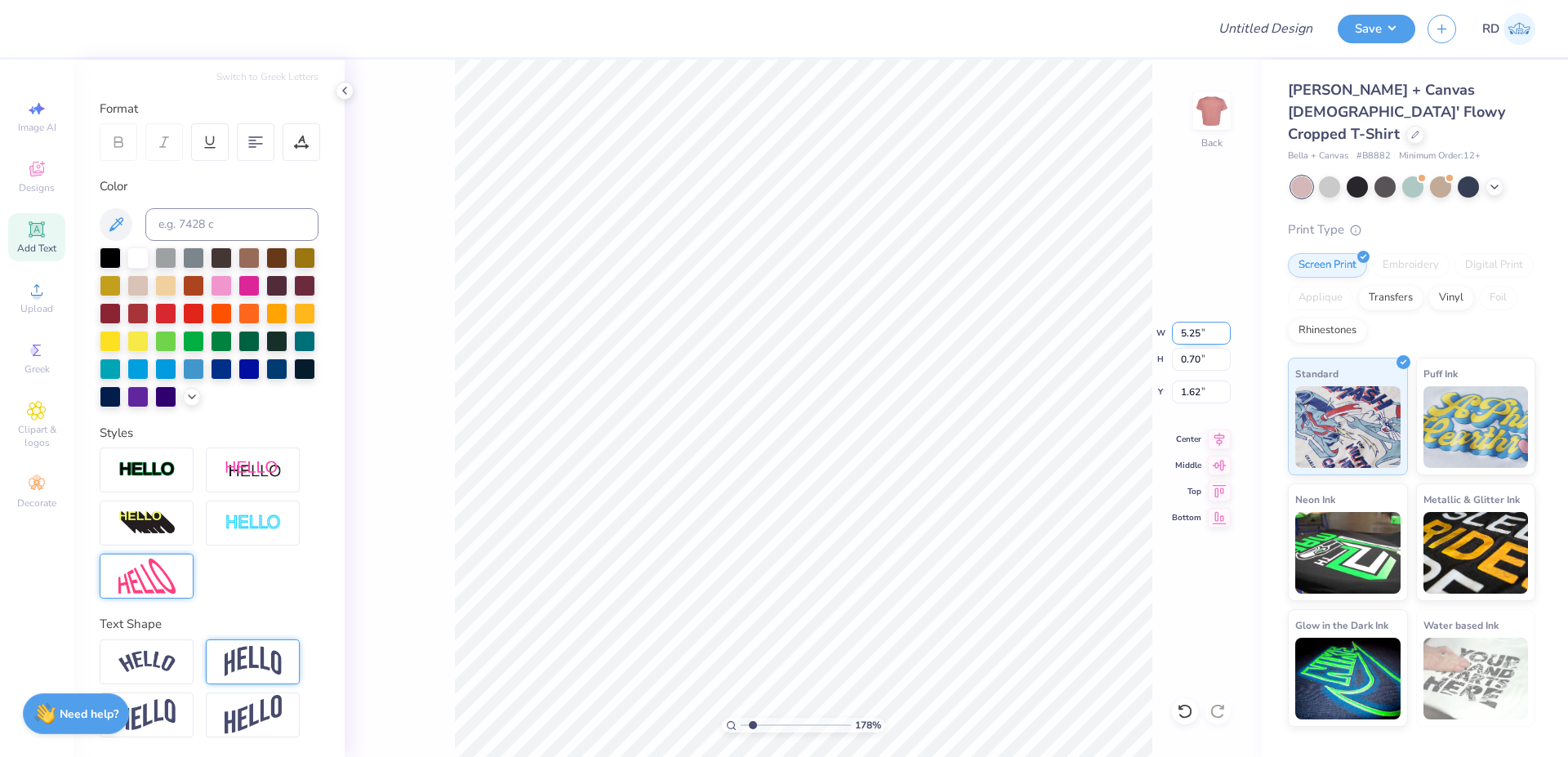
click at [936, 329] on input "5.25" at bounding box center [1201, 334] width 59 height 23
paste input "2.78"
type input "2.78"
type input "0.37"
type input "1.79"
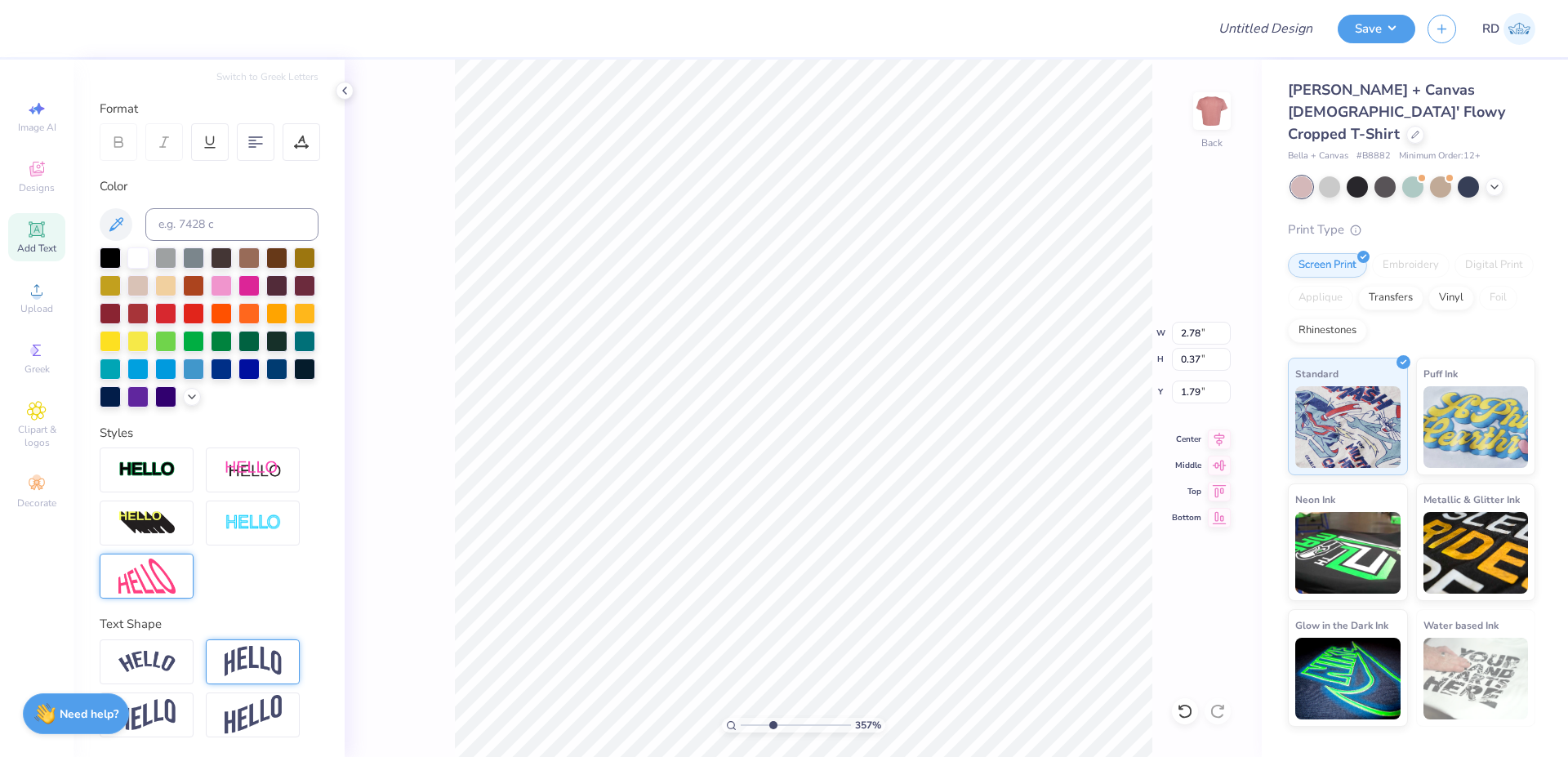
click at [772, 695] on input "range" at bounding box center [796, 725] width 110 height 15
type input "3.57"
type input "4.25"
click at [936, 440] on icon at bounding box center [1219, 437] width 23 height 20
type input "9.00"
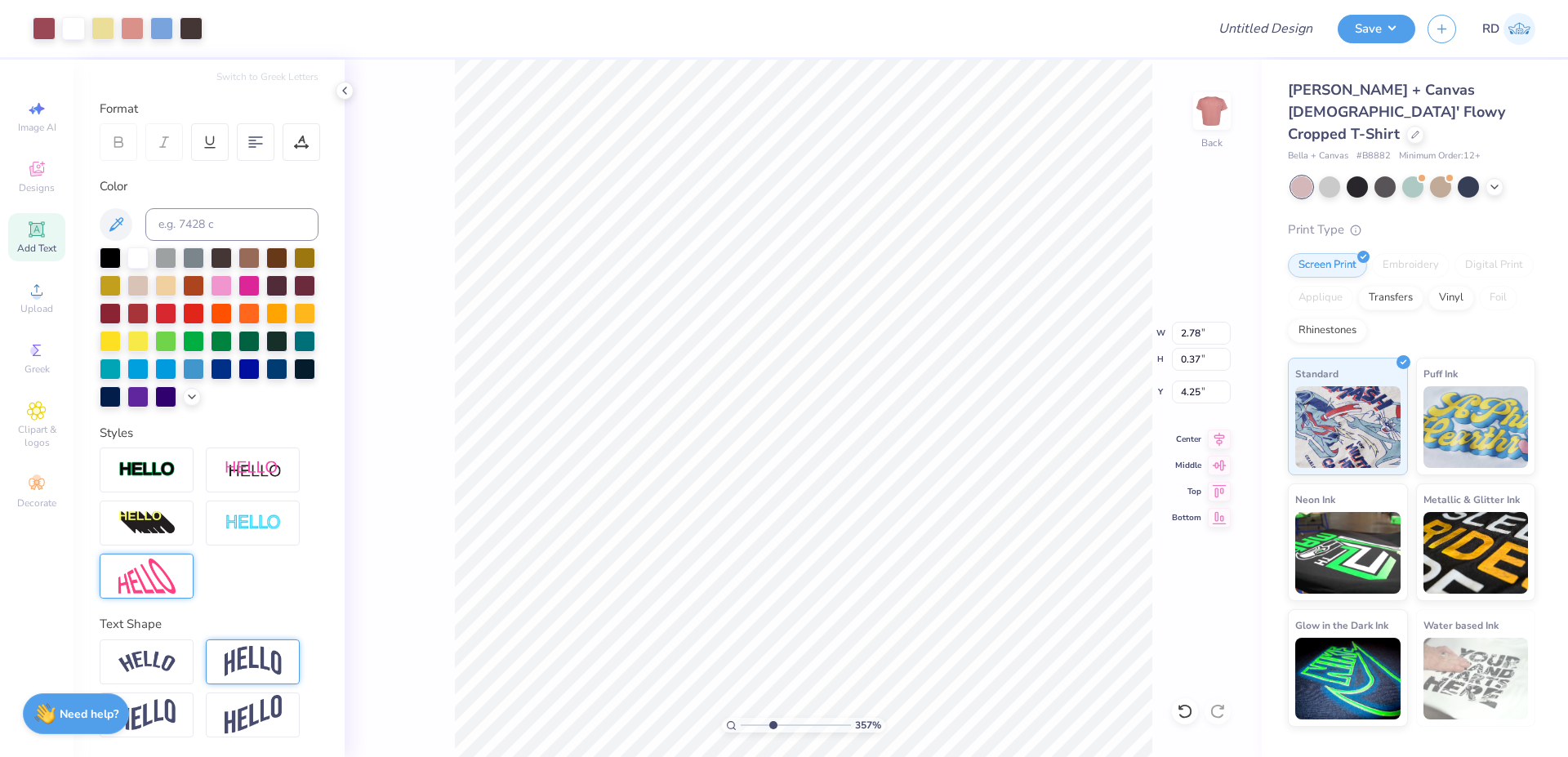
type input "7.51"
type input "4.49"
click at [936, 437] on icon at bounding box center [1219, 437] width 11 height 14
drag, startPoint x: 766, startPoint y: 729, endPoint x: 728, endPoint y: 732, distance: 38.1
type input "1"
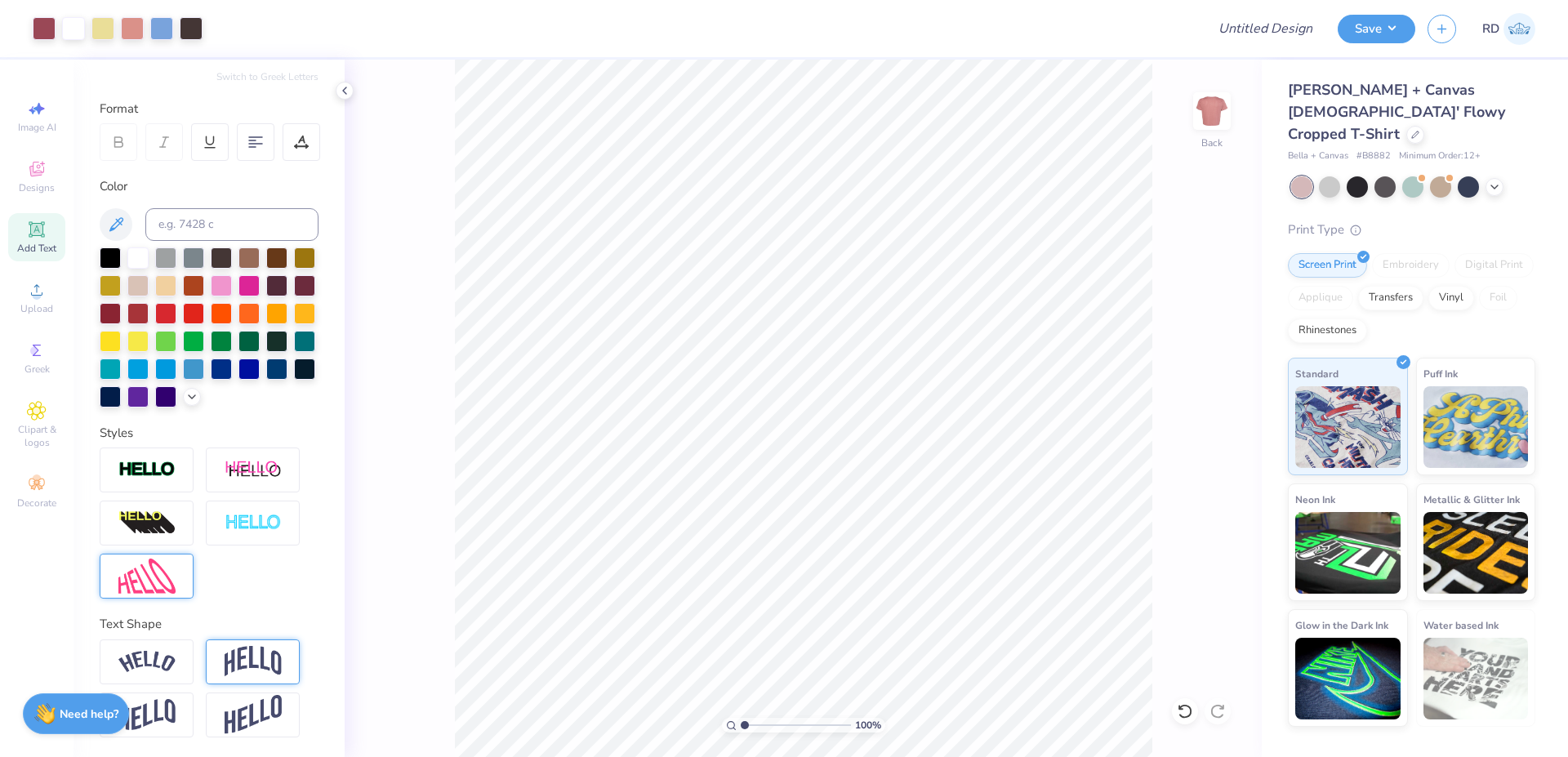
click at [741, 695] on input "range" at bounding box center [796, 725] width 110 height 15
click at [936, 333] on input "9.00" at bounding box center [1201, 334] width 59 height 23
click at [936, 433] on icon at bounding box center [1219, 437] width 23 height 20
drag, startPoint x: 1192, startPoint y: 386, endPoint x: 1333, endPoint y: 430, distance: 147.7
click at [936, 386] on input "3.31" at bounding box center [1201, 392] width 59 height 23
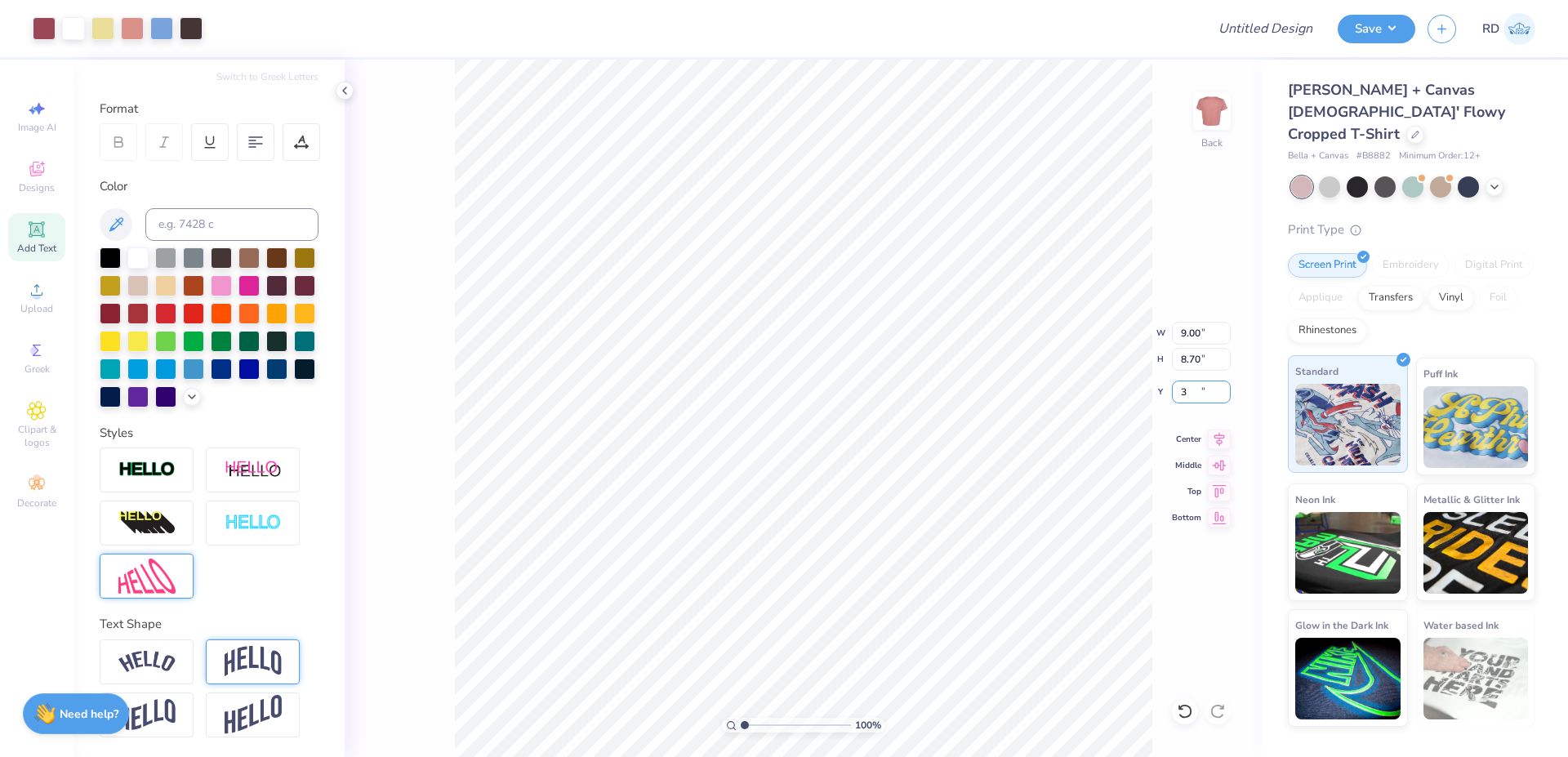
type input "3.00"
click at [936, 439] on icon at bounding box center [1219, 437] width 23 height 20
click at [936, 331] on input "9.00" at bounding box center [1201, 334] width 59 height 23
type input "10.00"
type input "9.67"
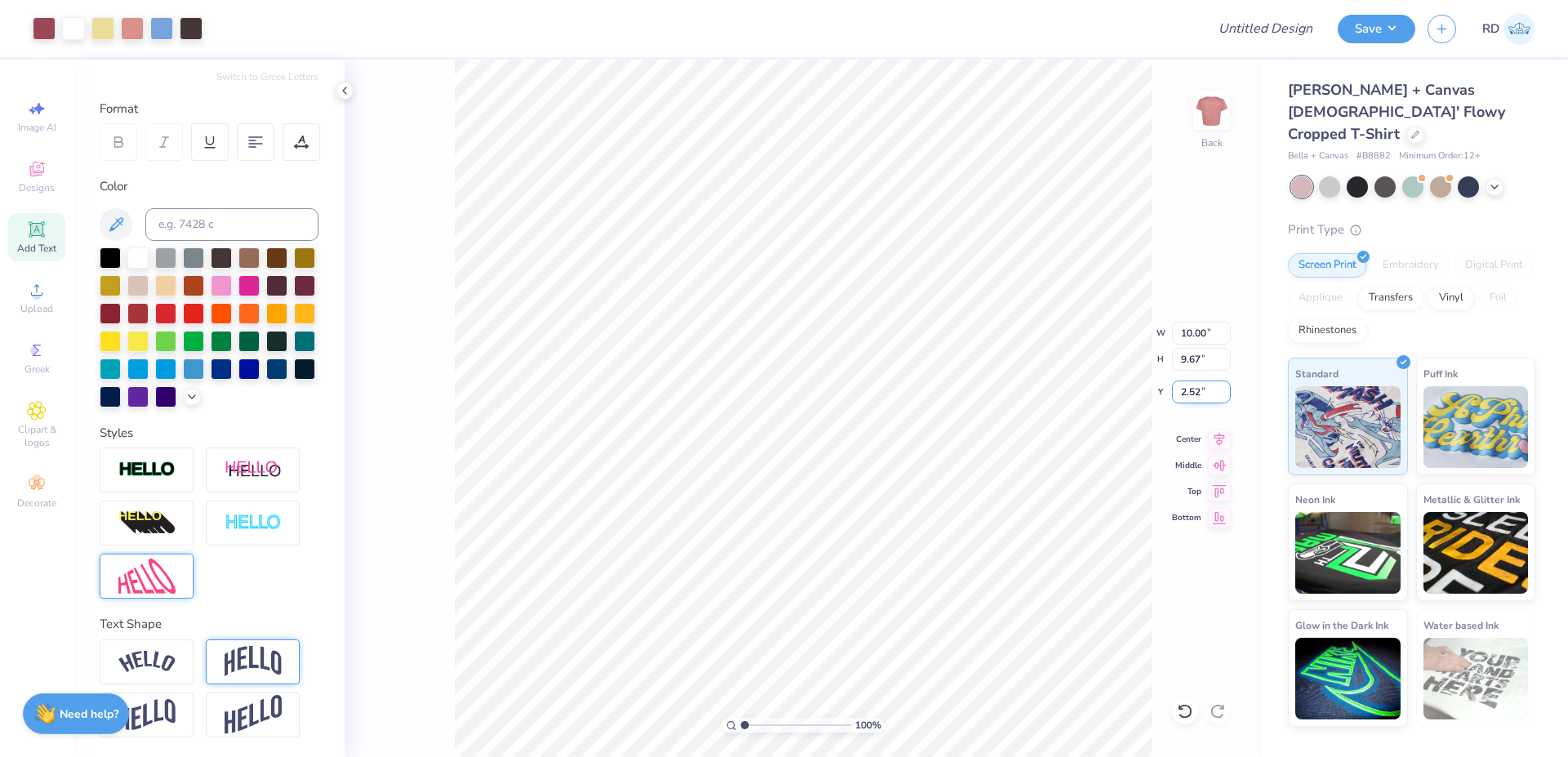
click at [936, 390] on input "2.52" at bounding box center [1201, 392] width 59 height 23
type input "2.50"
click at [936, 438] on icon at bounding box center [1219, 437] width 11 height 14
type input "9.67"
click at [936, 392] on input "2.50" at bounding box center [1201, 392] width 59 height 23
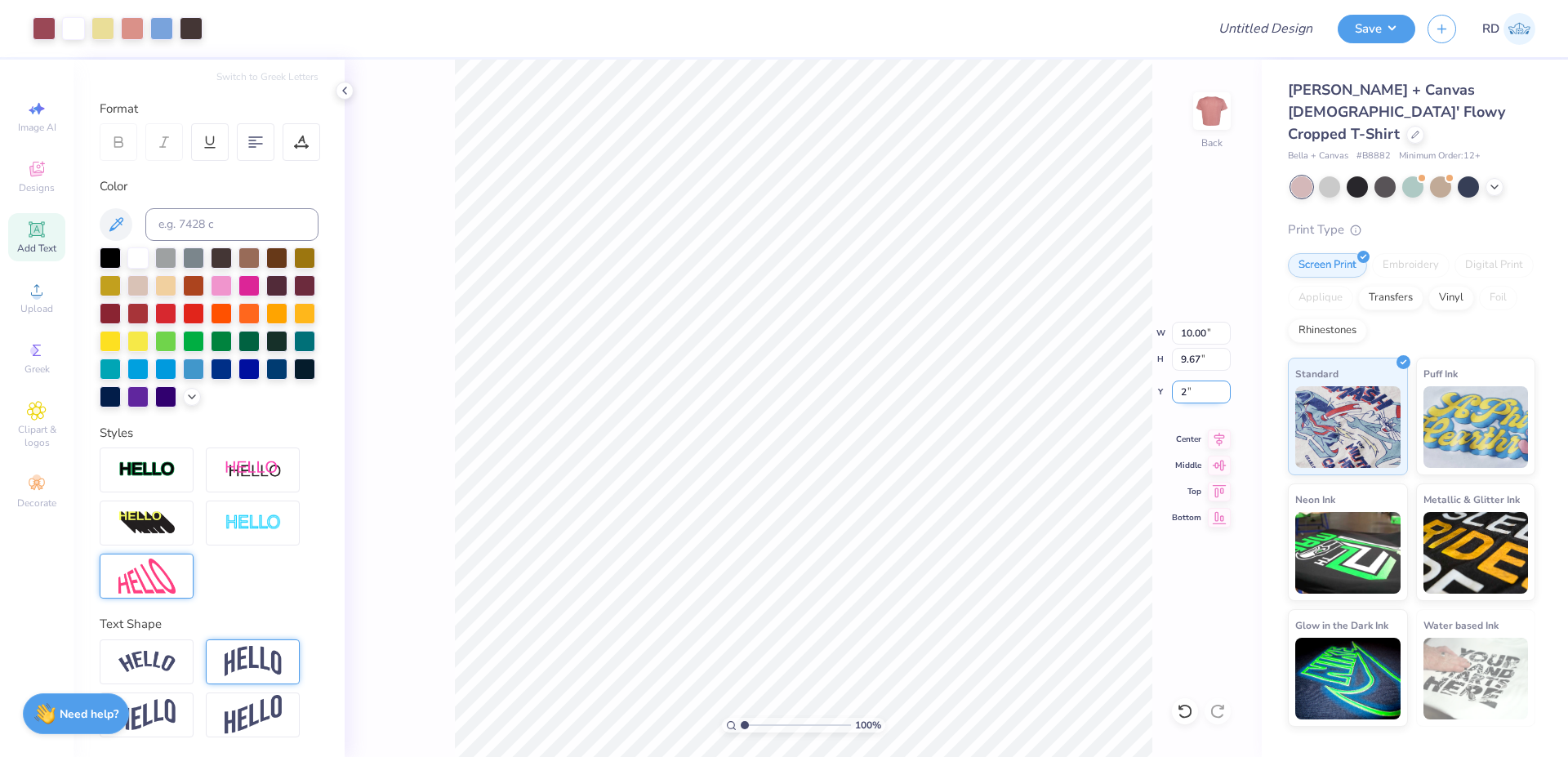
type input "2.00"
click at [936, 35] on input "Design Title" at bounding box center [1245, 28] width 160 height 33
paste input "FPS239852"
type input "FPS239852"
click at [936, 40] on button "Save" at bounding box center [1376, 27] width 77 height 28
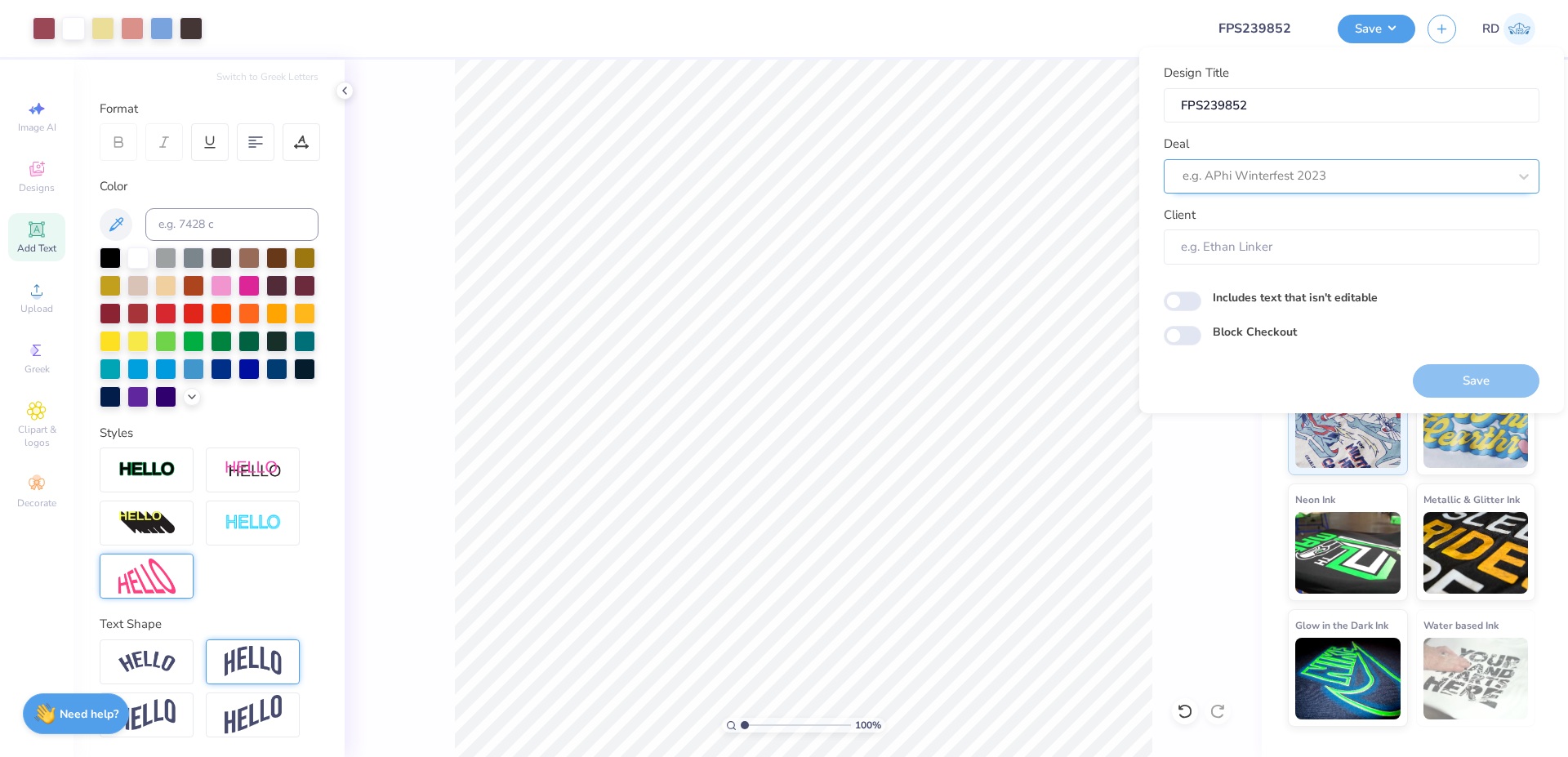
click at [936, 182] on div at bounding box center [1345, 176] width 325 height 22
click at [936, 214] on div "Design Tool Gallery" at bounding box center [1351, 220] width 363 height 27
type input "gallery"
type input "Design Tool Gallery User"
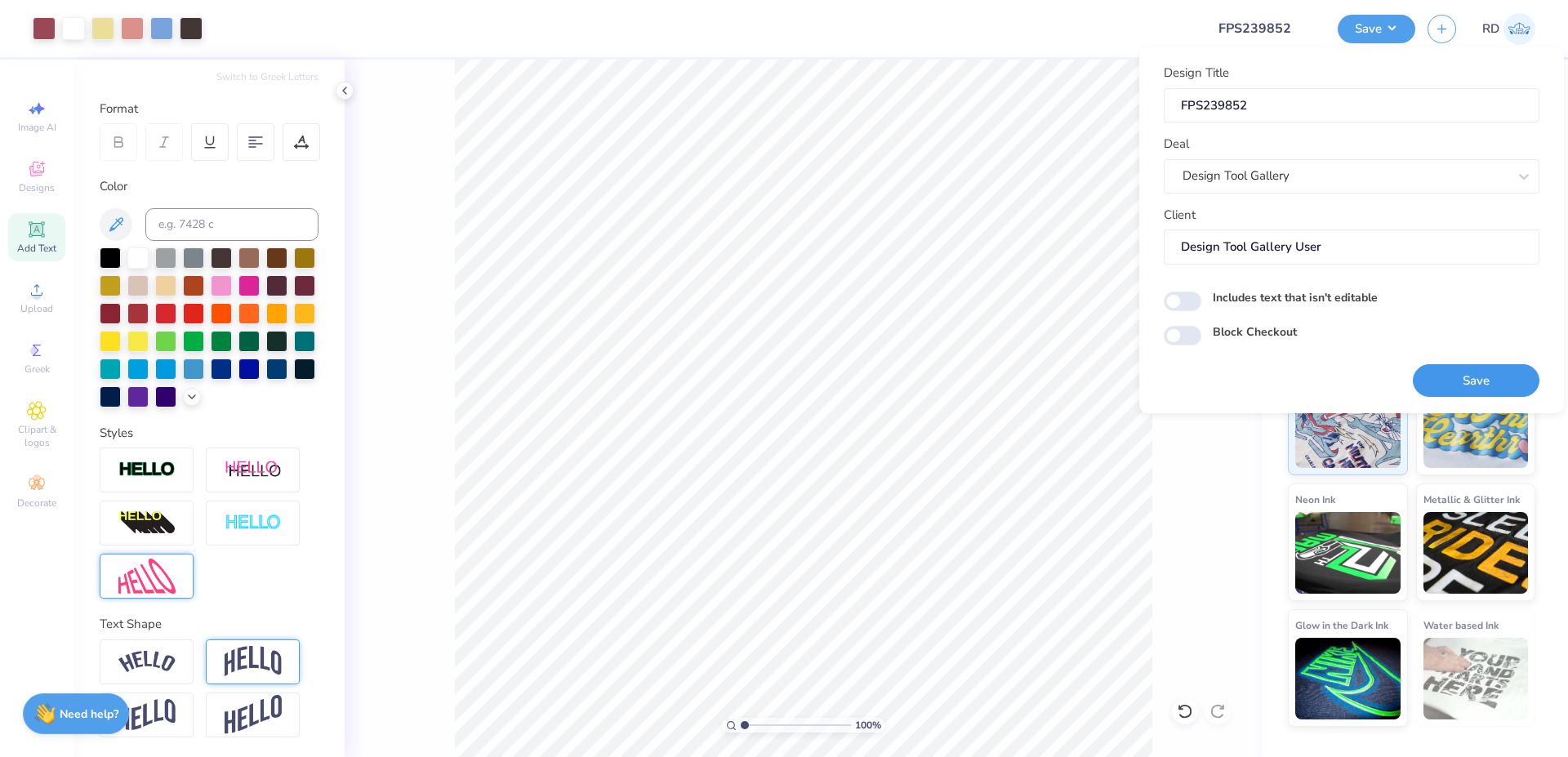
click at [936, 375] on button "Save" at bounding box center [1476, 382] width 127 height 34
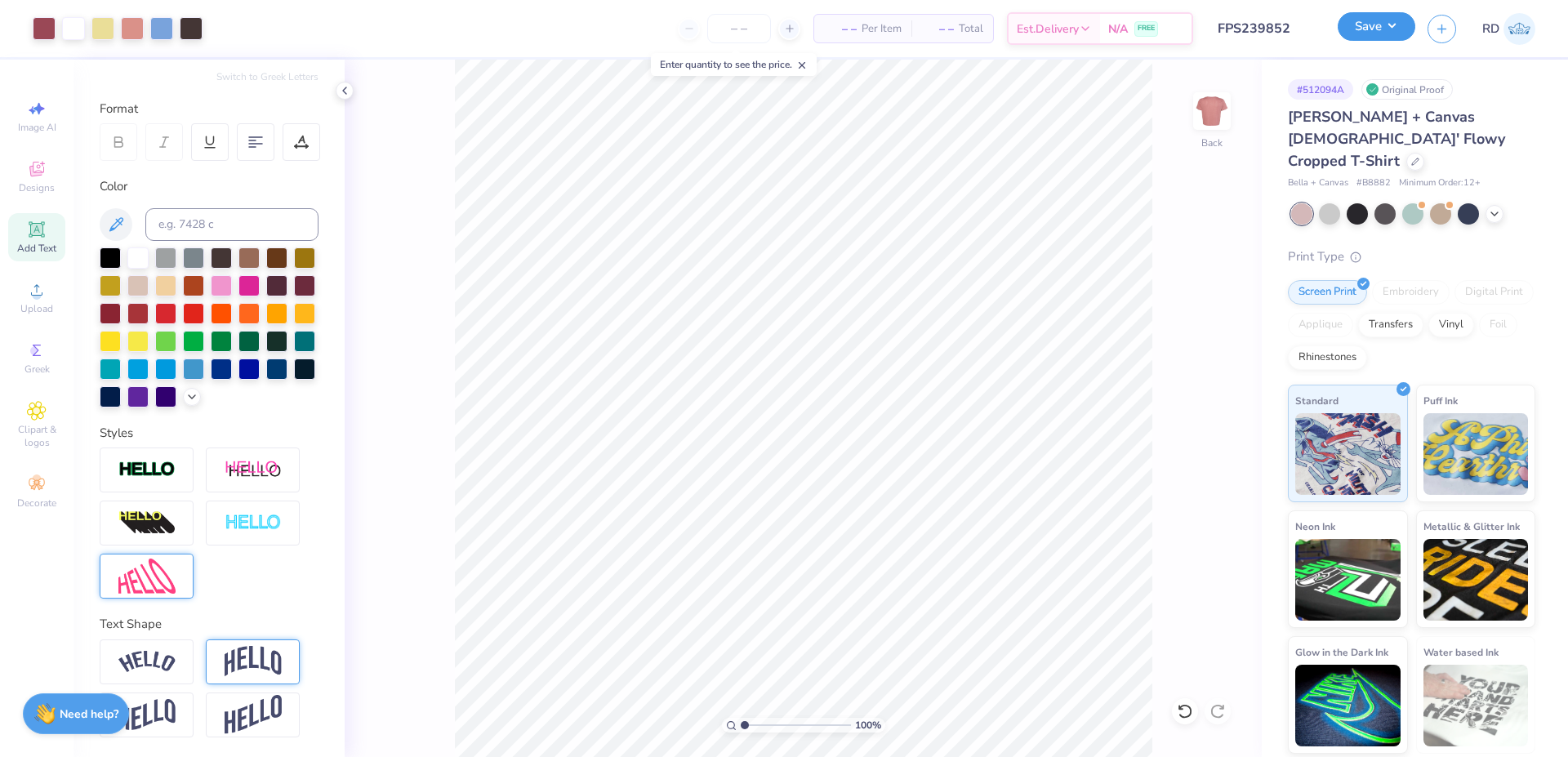
click at [936, 32] on button "Save" at bounding box center [1376, 27] width 77 height 28
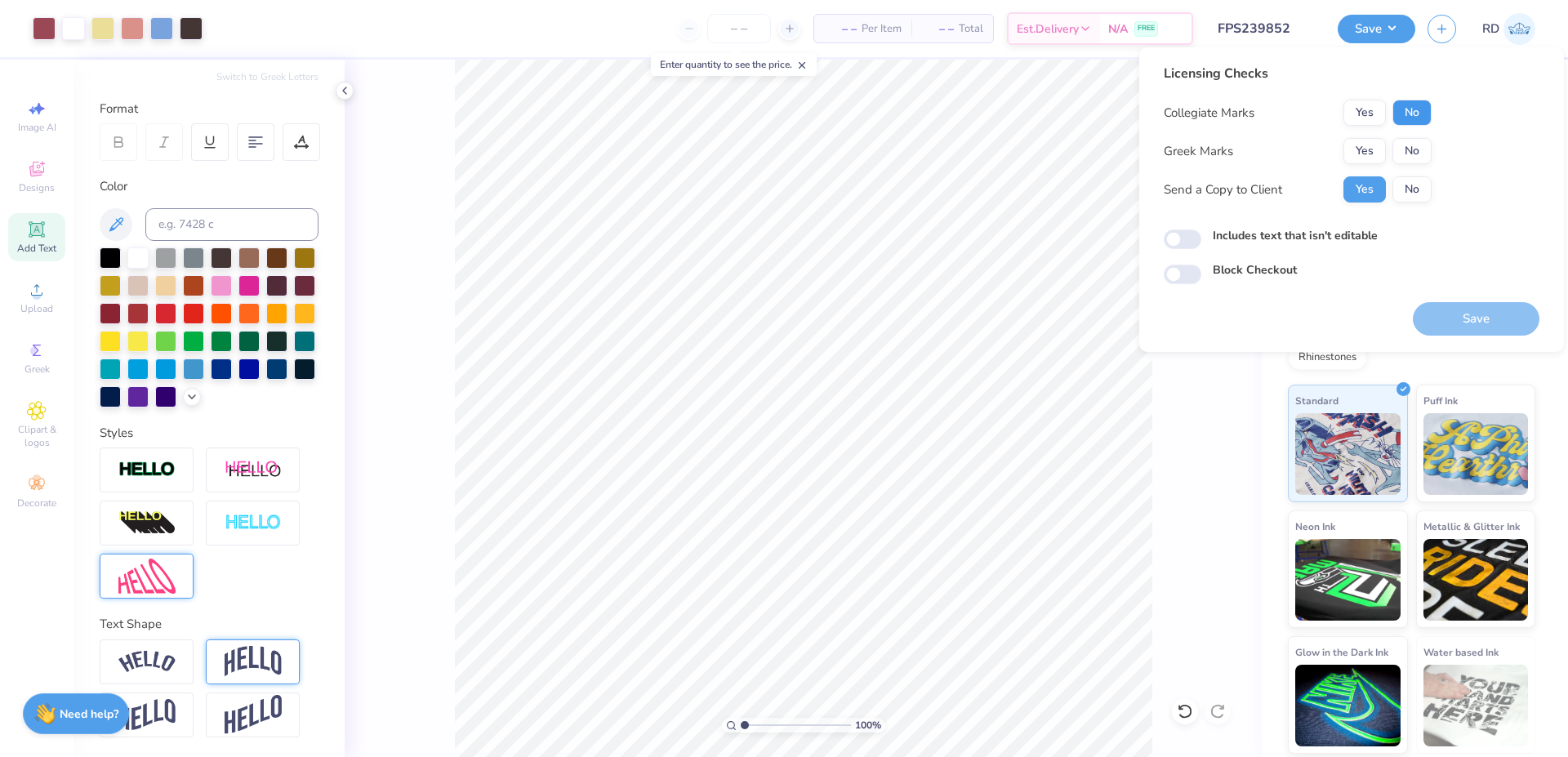
click at [936, 109] on button "No" at bounding box center [1412, 112] width 39 height 26
click at [936, 145] on button "Yes" at bounding box center [1364, 151] width 43 height 26
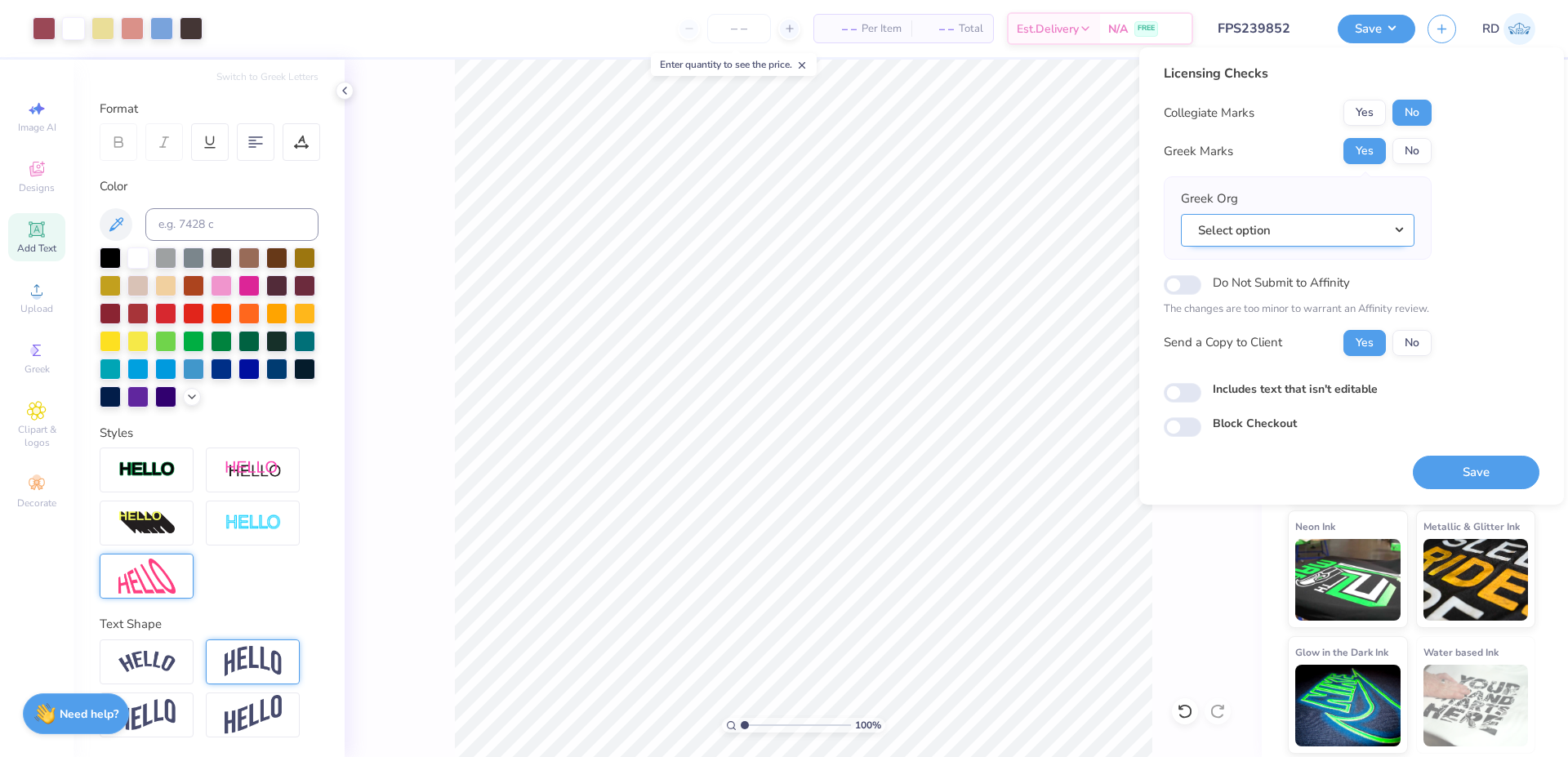
click at [936, 234] on button "Select option" at bounding box center [1297, 231] width 233 height 34
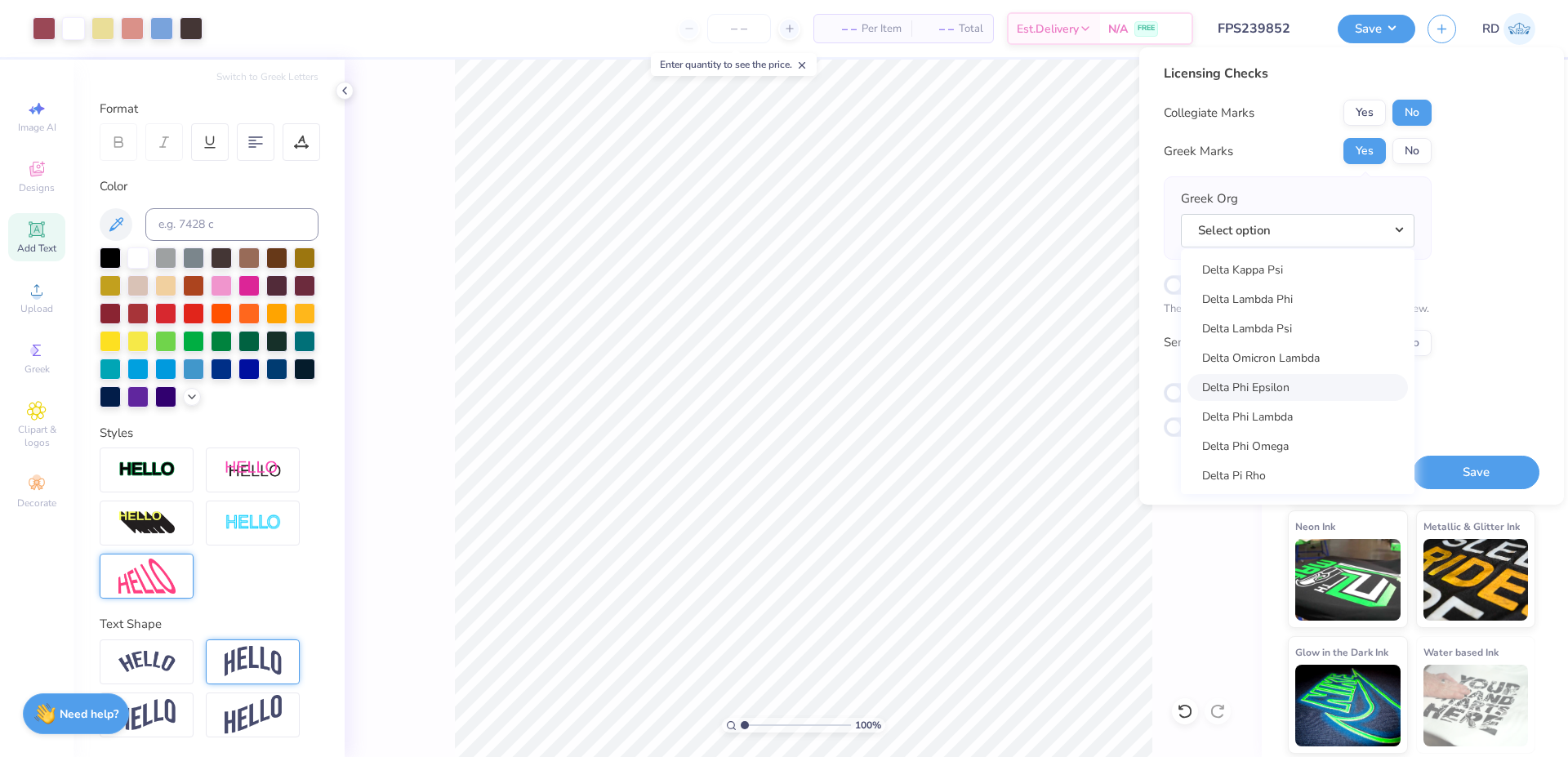
scroll to position [3796, 0]
click at [936, 264] on link "Delta Gamma" at bounding box center [1298, 267] width 221 height 27
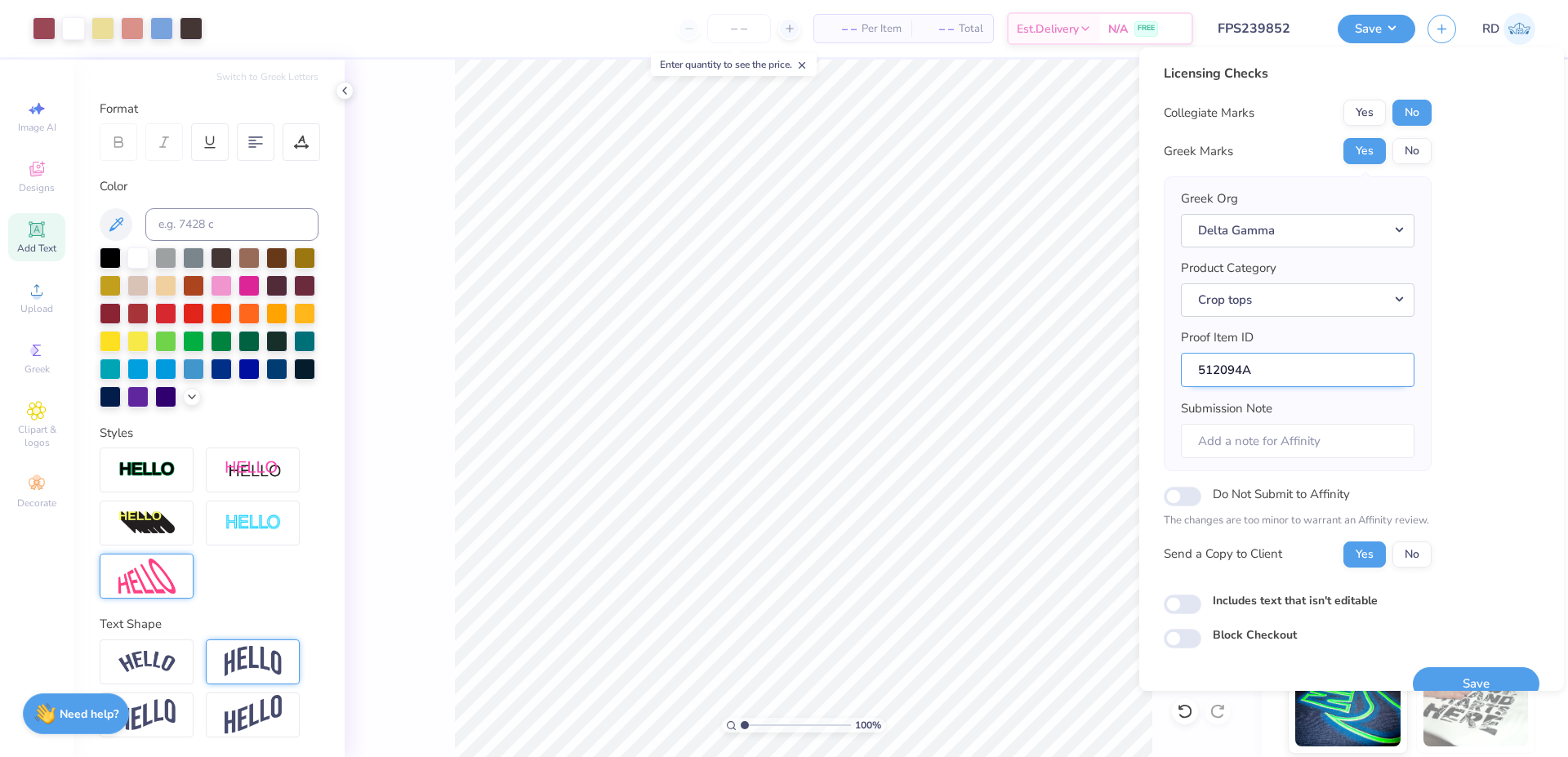
drag, startPoint x: 1243, startPoint y: 371, endPoint x: 1088, endPoint y: 364, distance: 155.2
click at [936, 364] on input "512094A" at bounding box center [1297, 371] width 233 height 35
click at [936, 682] on button "Save" at bounding box center [1476, 684] width 127 height 34
